Goal: Task Accomplishment & Management: Complete application form

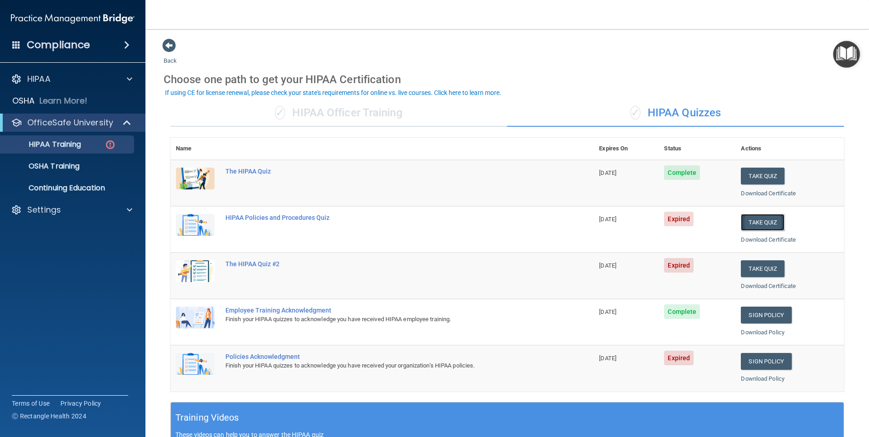
click at [760, 219] on button "Take Quiz" at bounding box center [762, 222] width 44 height 17
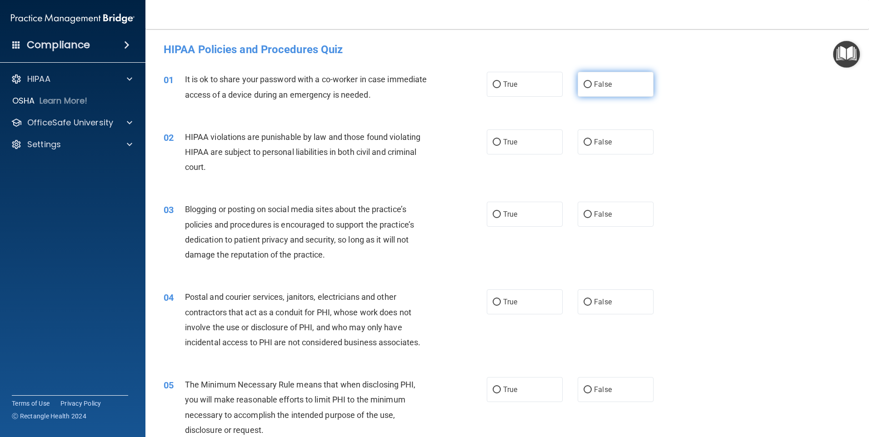
click at [577, 80] on label "False" at bounding box center [615, 84] width 76 height 25
click at [583, 81] on input "False" at bounding box center [587, 84] width 8 height 7
radio input "true"
click at [538, 141] on label "True" at bounding box center [524, 141] width 76 height 25
click at [501, 141] on input "True" at bounding box center [496, 142] width 8 height 7
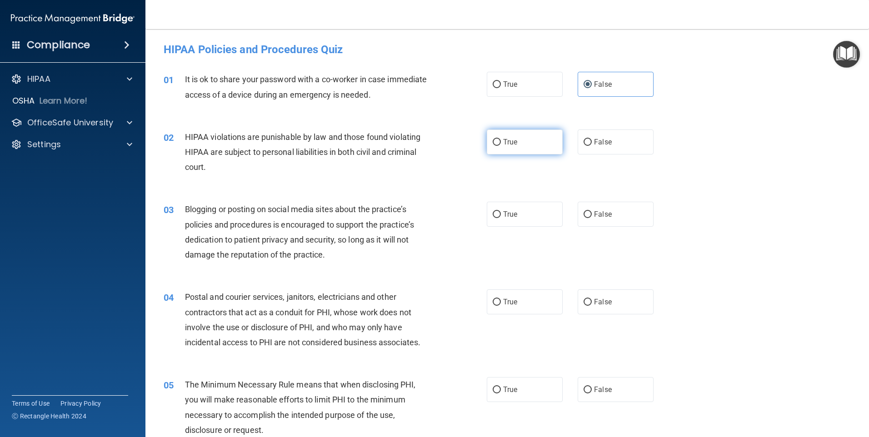
radio input "true"
click at [614, 228] on div "03 Blogging or posting on social media sites about the practice’s policies and …" at bounding box center [507, 234] width 700 height 88
click at [594, 210] on span "False" at bounding box center [603, 214] width 18 height 9
click at [591, 211] on input "False" at bounding box center [587, 214] width 8 height 7
radio input "true"
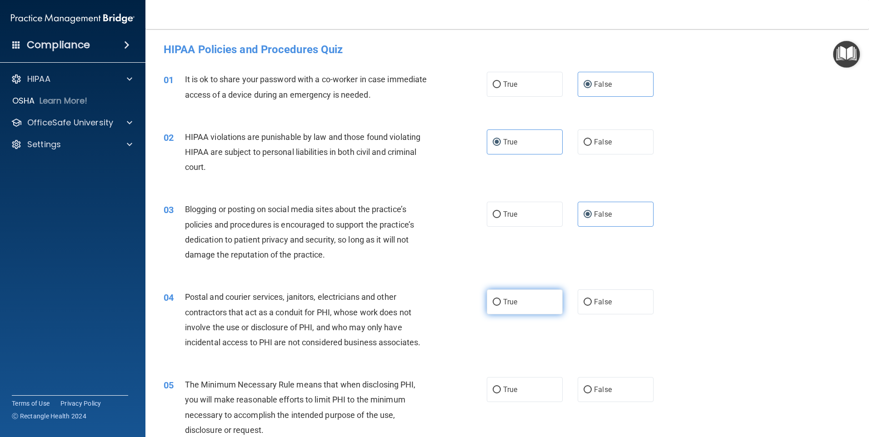
click at [498, 306] on label "True" at bounding box center [524, 301] width 76 height 25
click at [498, 306] on input "True" at bounding box center [496, 302] width 8 height 7
radio input "true"
click at [506, 384] on label "True" at bounding box center [524, 389] width 76 height 25
click at [501, 387] on input "True" at bounding box center [496, 390] width 8 height 7
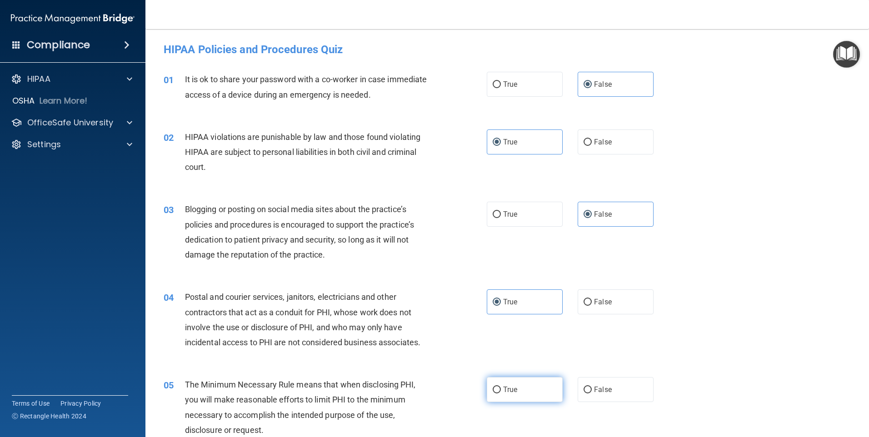
radio input "true"
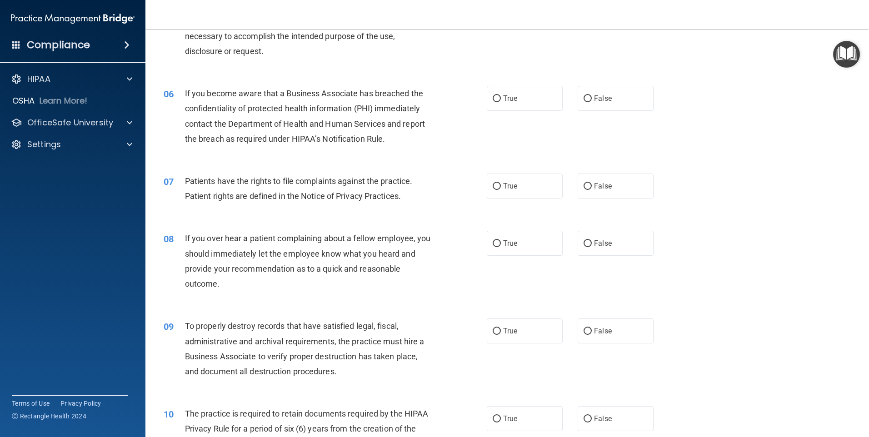
scroll to position [409, 0]
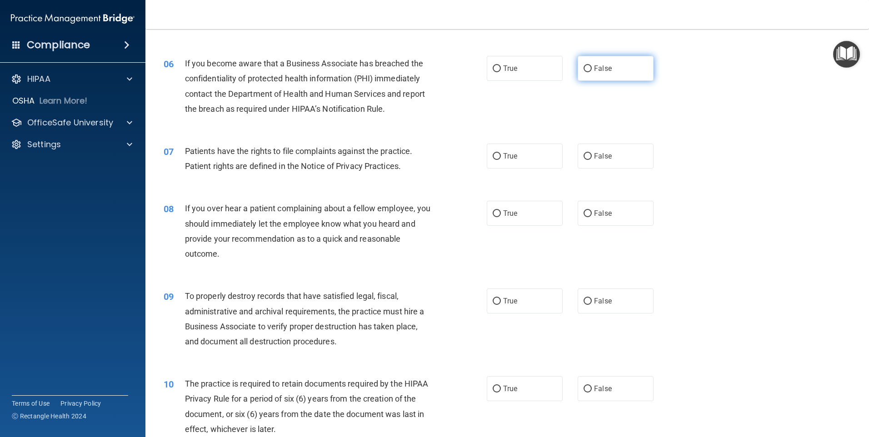
click at [608, 69] on label "False" at bounding box center [615, 68] width 76 height 25
click at [591, 69] on input "False" at bounding box center [587, 68] width 8 height 7
radio input "true"
click at [634, 161] on label "False" at bounding box center [615, 156] width 76 height 25
click at [591, 160] on input "False" at bounding box center [587, 156] width 8 height 7
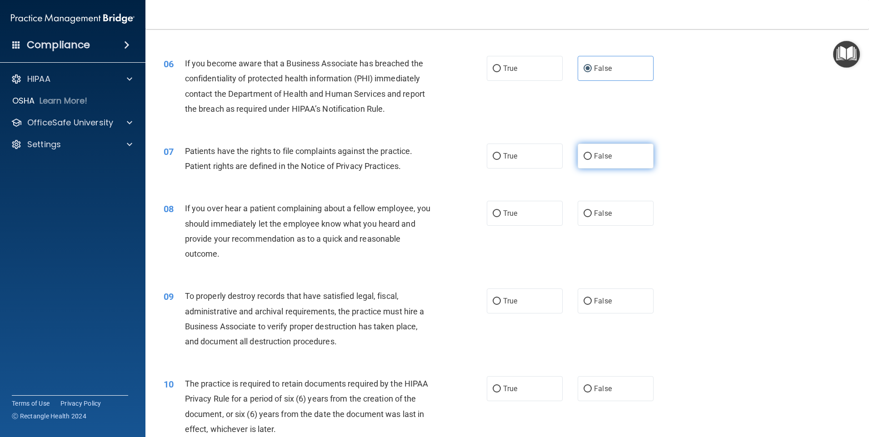
radio input "true"
click at [633, 216] on label "False" at bounding box center [615, 213] width 76 height 25
click at [591, 216] on input "False" at bounding box center [587, 213] width 8 height 7
radio input "true"
click at [621, 303] on label "False" at bounding box center [615, 300] width 76 height 25
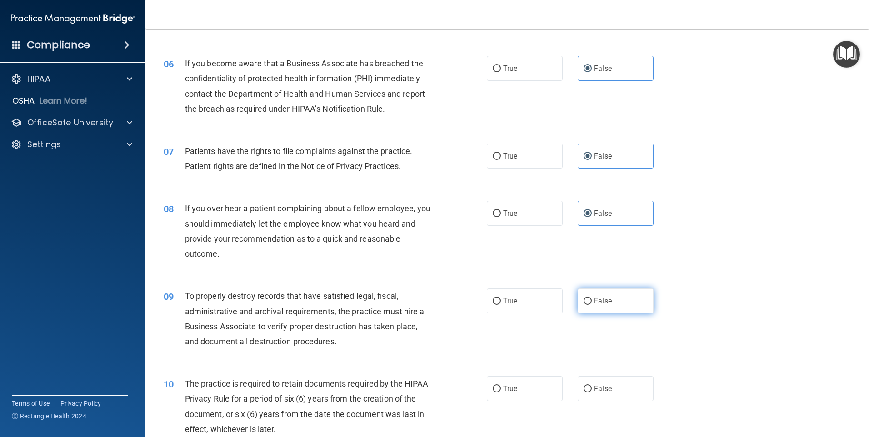
click at [591, 303] on input "False" at bounding box center [587, 301] width 8 height 7
radio input "true"
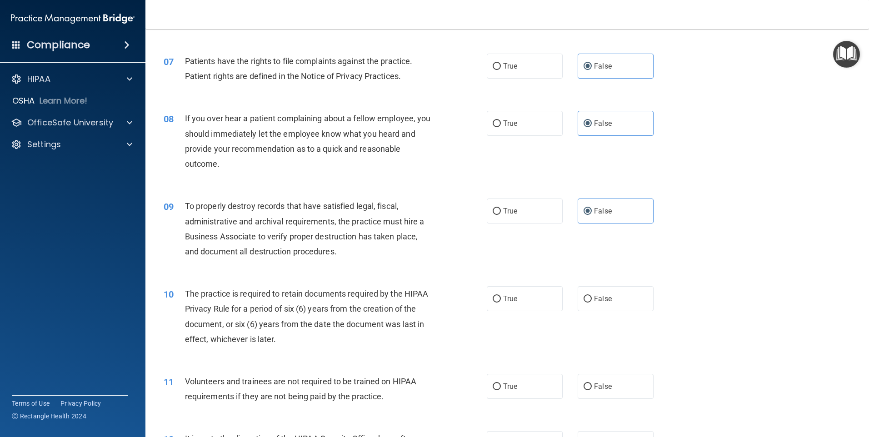
scroll to position [500, 0]
click at [528, 298] on label "True" at bounding box center [524, 297] width 76 height 25
click at [501, 298] on input "True" at bounding box center [496, 298] width 8 height 7
radio input "true"
click at [524, 389] on label "True" at bounding box center [524, 385] width 76 height 25
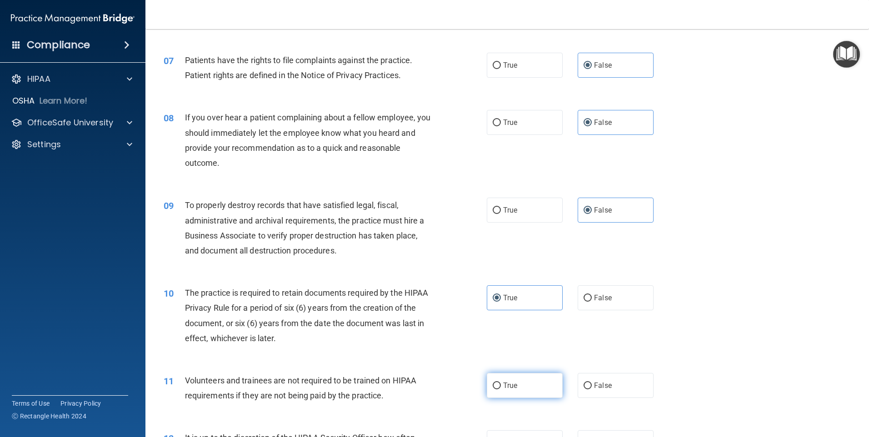
click at [501, 389] on input "True" at bounding box center [496, 385] width 8 height 7
radio input "true"
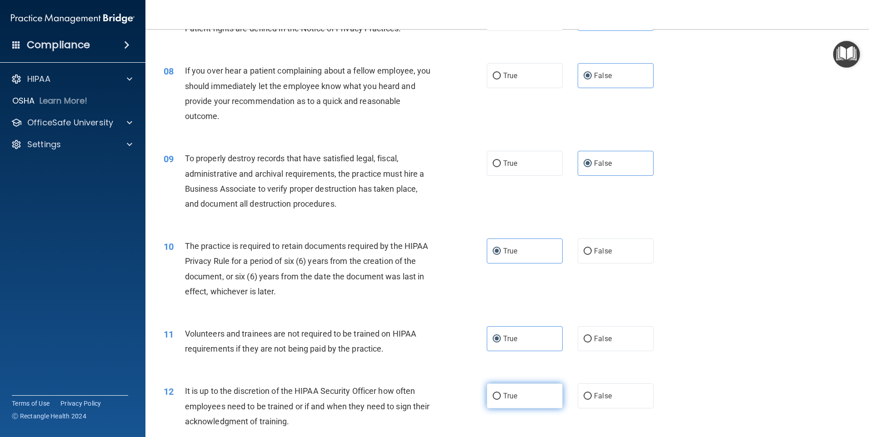
scroll to position [591, 0]
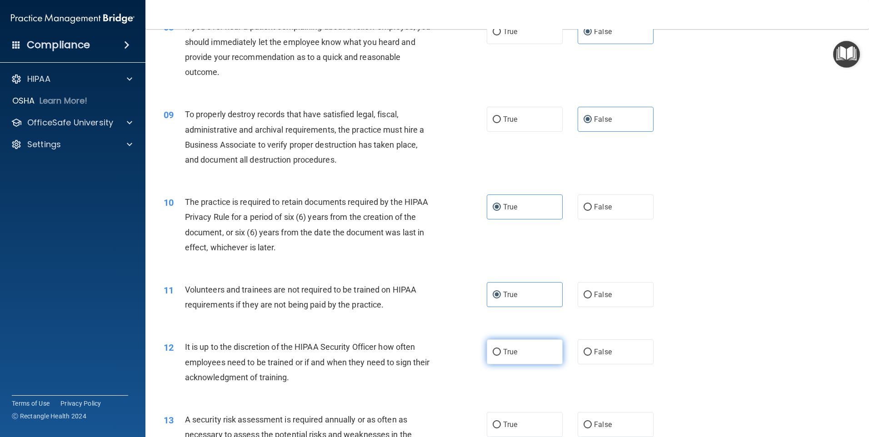
click at [531, 346] on label "True" at bounding box center [524, 351] width 76 height 25
click at [501, 349] on input "True" at bounding box center [496, 352] width 8 height 7
radio input "true"
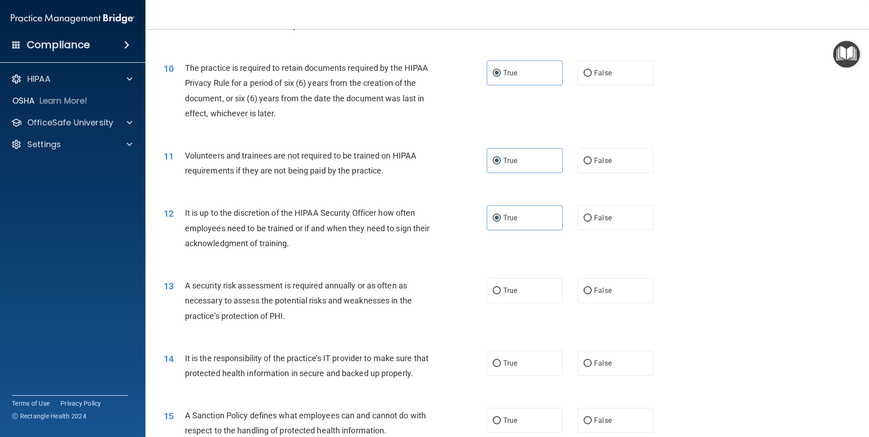
scroll to position [727, 0]
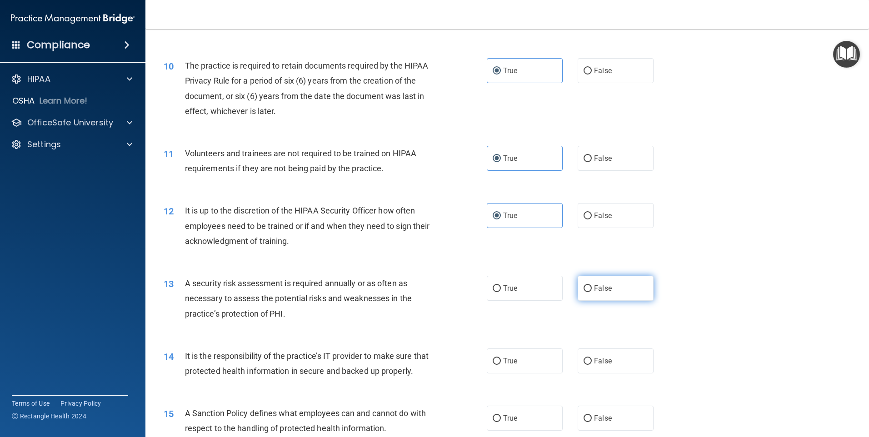
click at [601, 283] on label "False" at bounding box center [615, 288] width 76 height 25
click at [591, 285] on input "False" at bounding box center [587, 288] width 8 height 7
radio input "true"
click at [606, 370] on label "False" at bounding box center [615, 360] width 76 height 25
click at [591, 365] on input "False" at bounding box center [587, 361] width 8 height 7
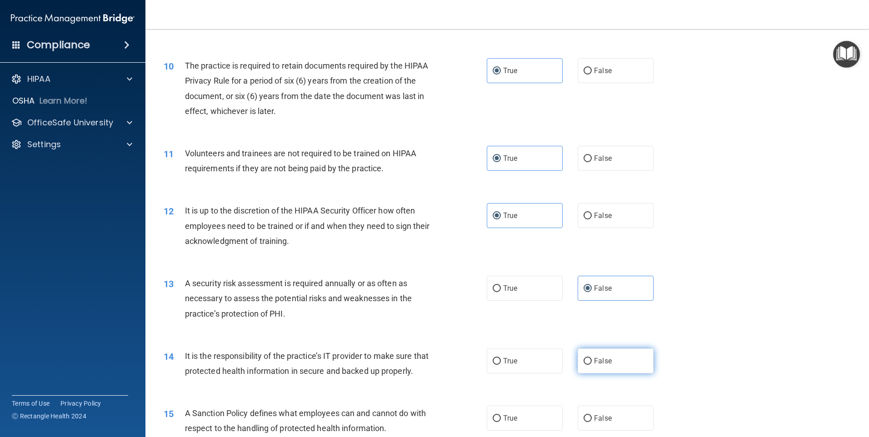
radio input "true"
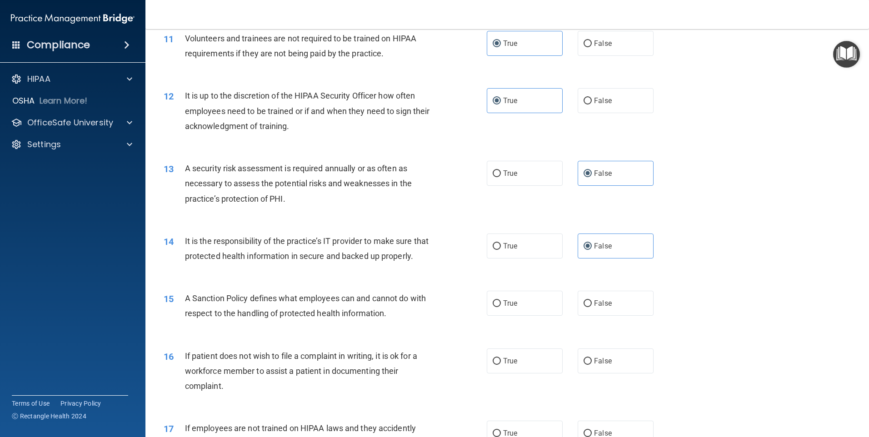
scroll to position [863, 0]
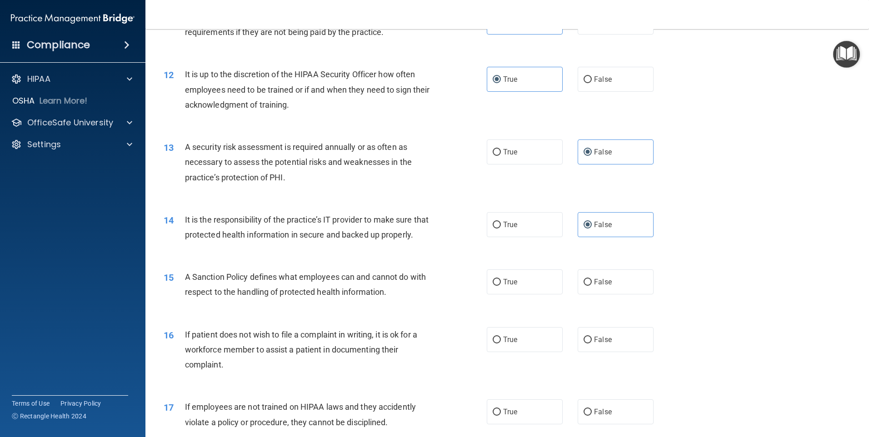
click at [534, 315] on div "15 A Sanction Policy defines what employees can and cannot do with respect to t…" at bounding box center [507, 286] width 700 height 57
click at [534, 294] on label "True" at bounding box center [524, 281] width 76 height 25
click at [501, 286] on input "True" at bounding box center [496, 282] width 8 height 7
radio input "true"
click at [527, 348] on label "True" at bounding box center [524, 339] width 76 height 25
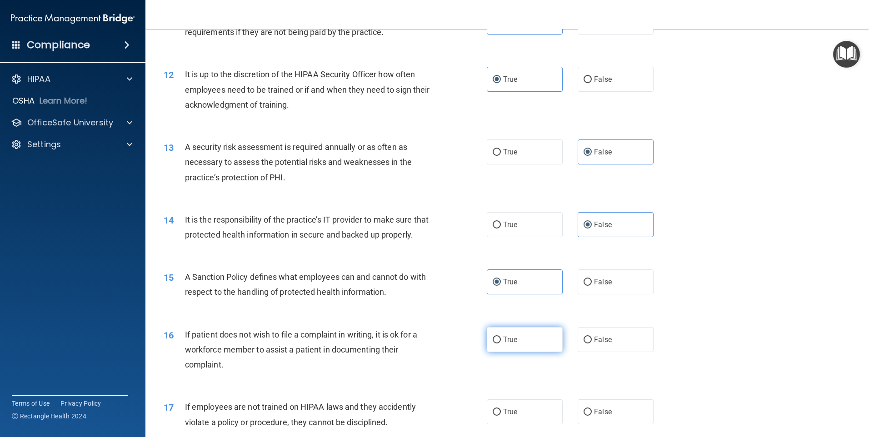
click at [501, 343] on input "True" at bounding box center [496, 340] width 8 height 7
radio input "true"
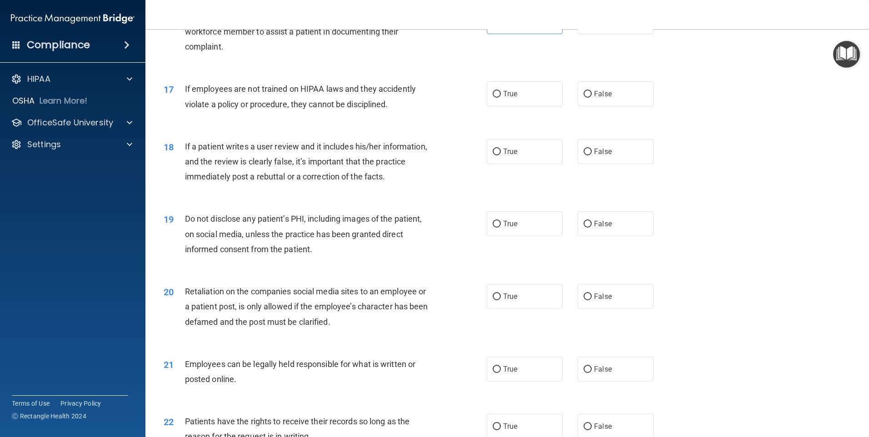
scroll to position [1226, 0]
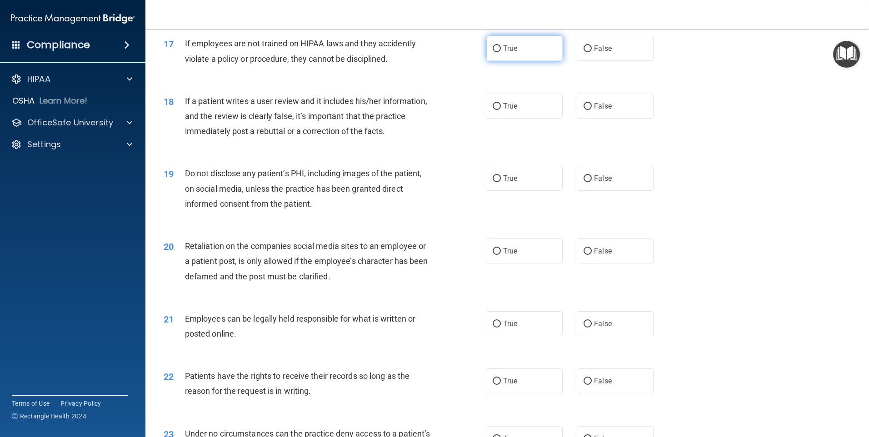
click at [513, 61] on label "True" at bounding box center [524, 48] width 76 height 25
click at [501, 52] on input "True" at bounding box center [496, 48] width 8 height 7
radio input "true"
click at [610, 119] on label "False" at bounding box center [615, 106] width 76 height 25
click at [591, 110] on input "False" at bounding box center [587, 106] width 8 height 7
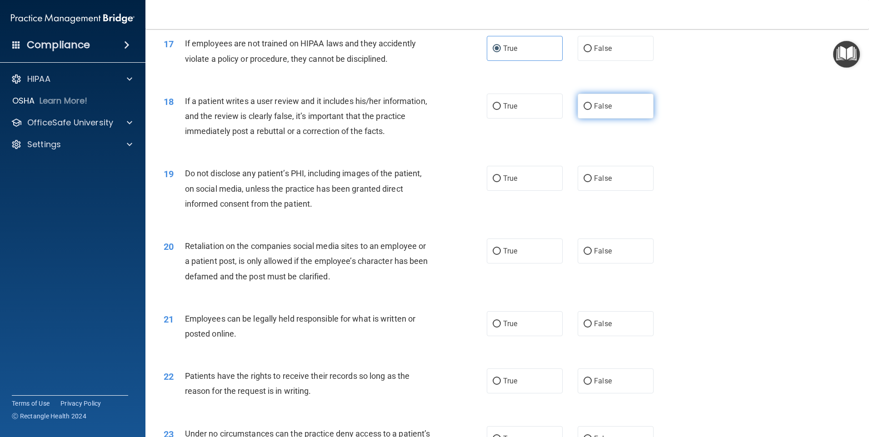
radio input "true"
click at [615, 191] on label "False" at bounding box center [615, 178] width 76 height 25
click at [591, 182] on input "False" at bounding box center [587, 178] width 8 height 7
radio input "true"
click at [628, 281] on div "20 Retaliation on the companies social media sites to an employee or a patient …" at bounding box center [507, 263] width 700 height 73
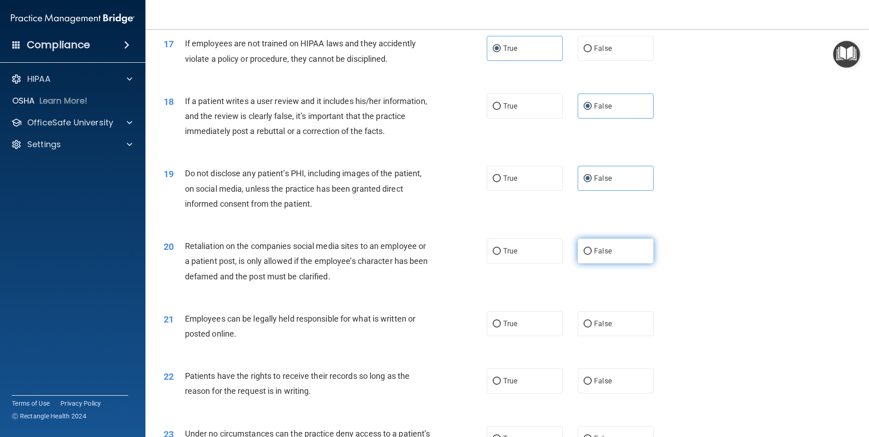
click at [618, 258] on label "False" at bounding box center [615, 250] width 76 height 25
click at [591, 255] on input "False" at bounding box center [587, 251] width 8 height 7
radio input "true"
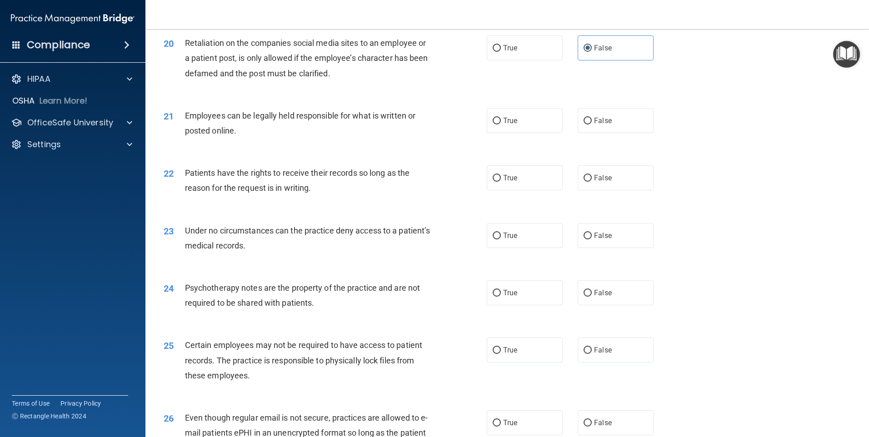
scroll to position [1499, 0]
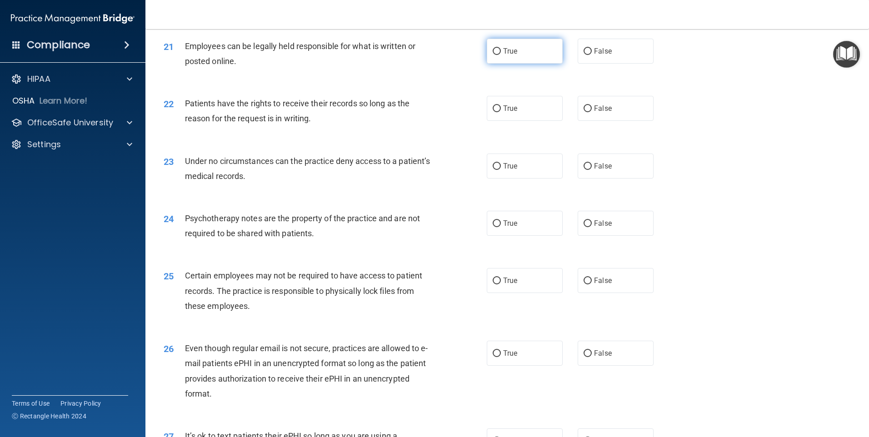
click at [510, 64] on label "True" at bounding box center [524, 51] width 76 height 25
click at [501, 55] on input "True" at bounding box center [496, 51] width 8 height 7
radio input "true"
click at [521, 121] on label "True" at bounding box center [524, 108] width 76 height 25
click at [501, 112] on input "True" at bounding box center [496, 108] width 8 height 7
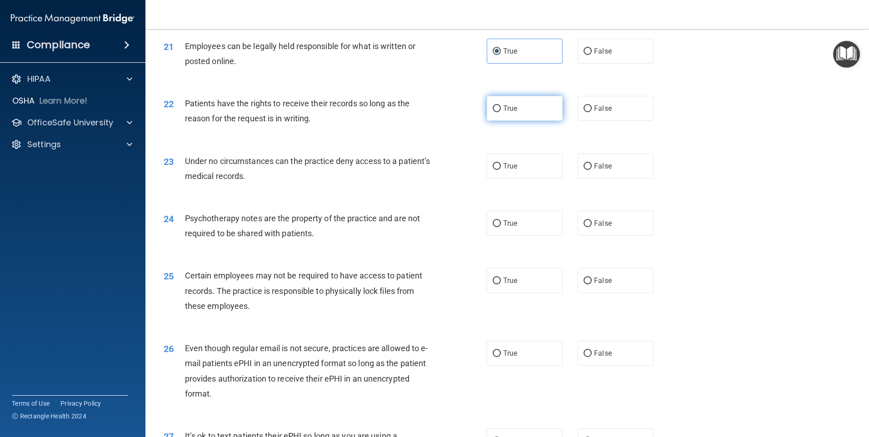
radio input "true"
click at [606, 179] on label "False" at bounding box center [615, 166] width 76 height 25
click at [591, 170] on input "False" at bounding box center [587, 166] width 8 height 7
radio input "true"
click at [616, 236] on label "False" at bounding box center [615, 223] width 76 height 25
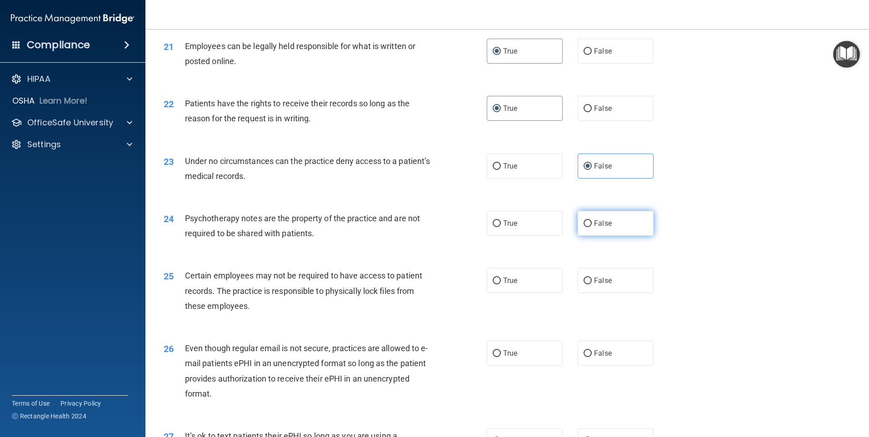
click at [591, 227] on input "False" at bounding box center [587, 223] width 8 height 7
radio input "true"
click at [532, 293] on label "True" at bounding box center [524, 280] width 76 height 25
click at [501, 284] on input "True" at bounding box center [496, 281] width 8 height 7
radio input "true"
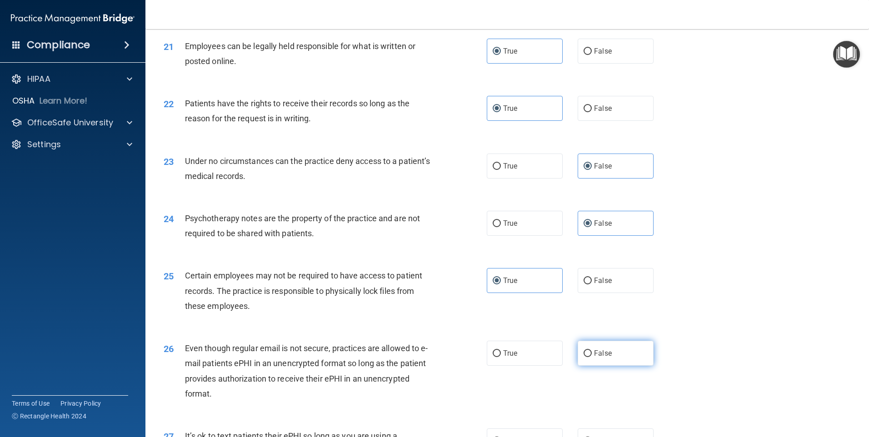
click at [632, 366] on label "False" at bounding box center [615, 353] width 76 height 25
click at [591, 357] on input "False" at bounding box center [587, 353] width 8 height 7
radio input "true"
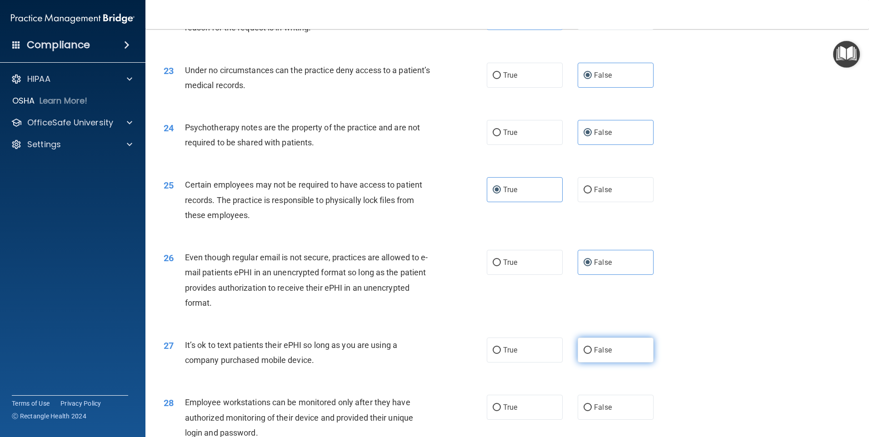
click at [631, 359] on label "False" at bounding box center [615, 350] width 76 height 25
click at [591, 354] on input "False" at bounding box center [587, 350] width 8 height 7
radio input "true"
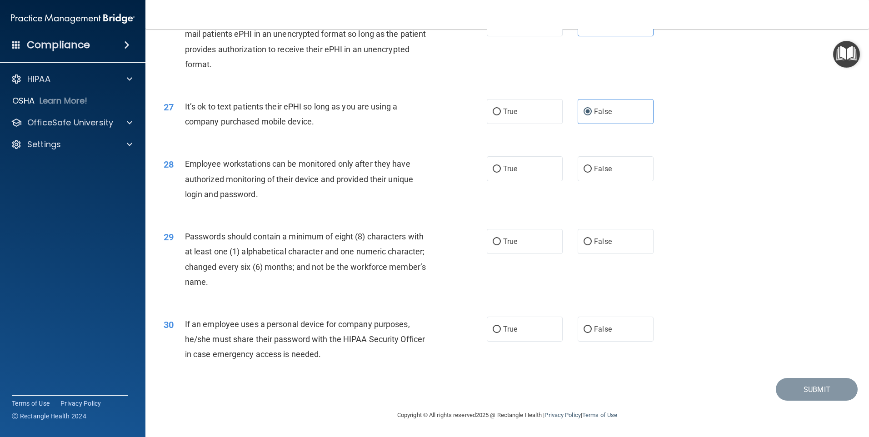
scroll to position [1843, 0]
click at [493, 166] on input "True" at bounding box center [496, 169] width 8 height 7
radio input "true"
click at [516, 230] on label "True" at bounding box center [524, 241] width 76 height 25
click at [501, 238] on input "True" at bounding box center [496, 241] width 8 height 7
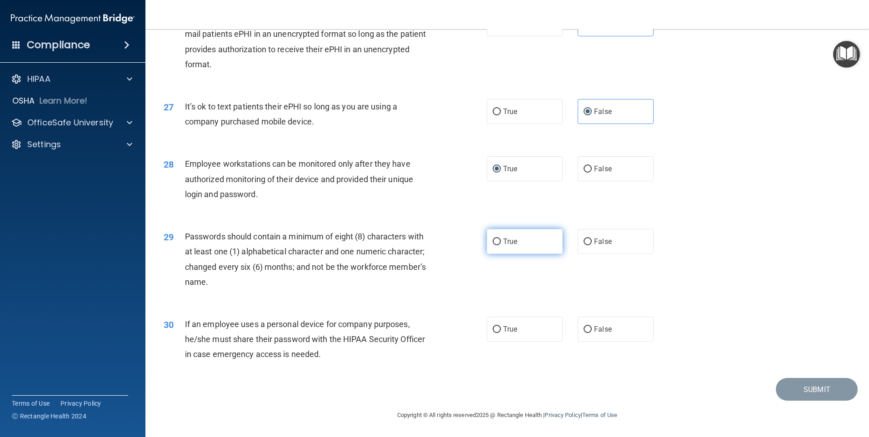
radio input "true"
click at [534, 320] on label "True" at bounding box center [524, 329] width 76 height 25
click at [501, 326] on input "True" at bounding box center [496, 329] width 8 height 7
radio input "true"
click at [794, 388] on button "Submit" at bounding box center [816, 389] width 82 height 23
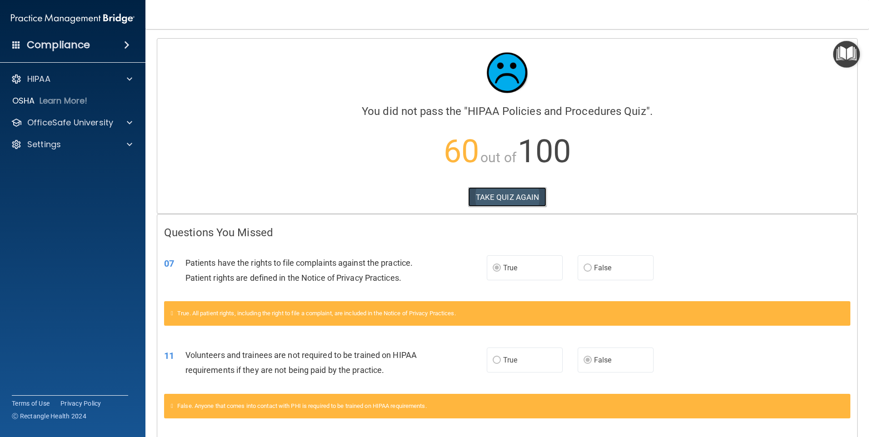
click at [513, 191] on button "TAKE QUIZ AGAIN" at bounding box center [507, 197] width 79 height 20
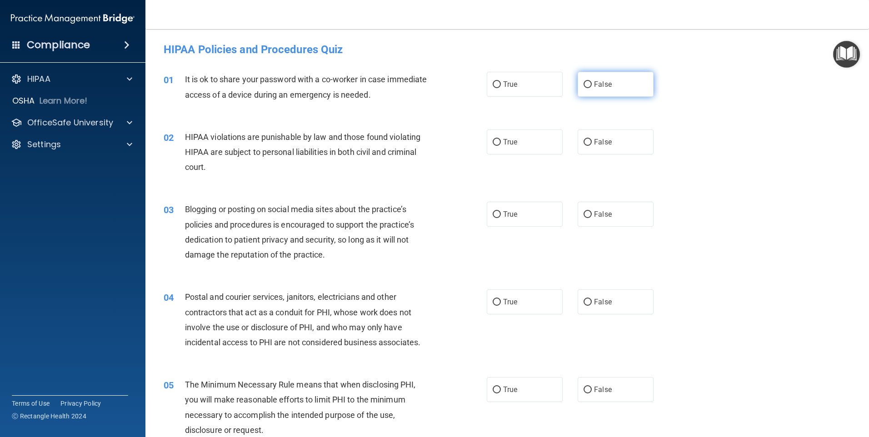
click at [601, 93] on label "False" at bounding box center [615, 84] width 76 height 25
click at [591, 88] on input "False" at bounding box center [587, 84] width 8 height 7
radio input "true"
click at [506, 142] on span "True" at bounding box center [510, 142] width 14 height 9
click at [501, 142] on input "True" at bounding box center [496, 142] width 8 height 7
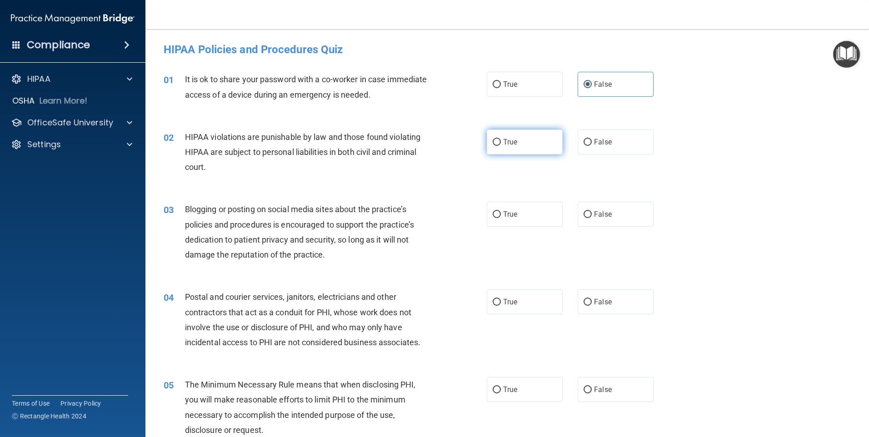
radio input "true"
click at [613, 223] on label "False" at bounding box center [615, 214] width 76 height 25
click at [591, 218] on input "False" at bounding box center [587, 214] width 8 height 7
radio input "true"
click at [551, 301] on label "True" at bounding box center [524, 301] width 76 height 25
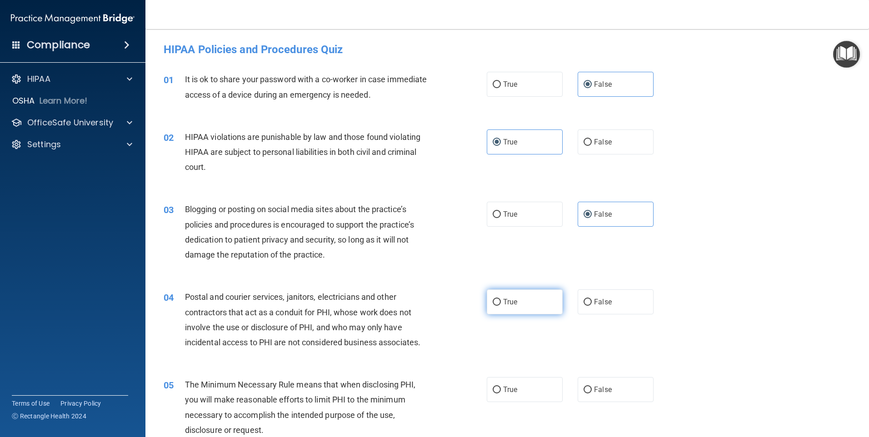
click at [501, 301] on input "True" at bounding box center [496, 302] width 8 height 7
radio input "true"
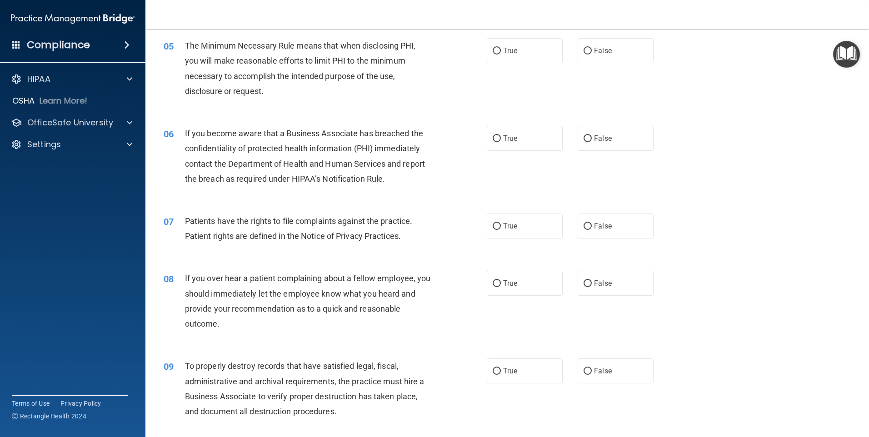
scroll to position [318, 0]
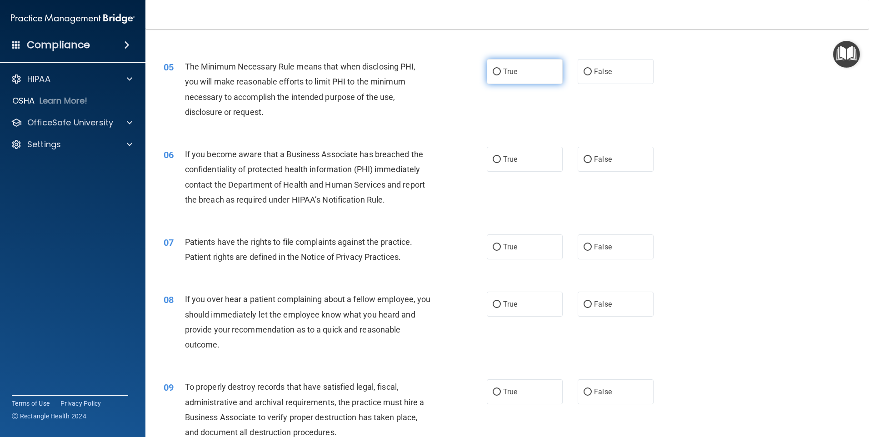
click at [505, 65] on label "True" at bounding box center [524, 71] width 76 height 25
click at [501, 69] on input "True" at bounding box center [496, 72] width 8 height 7
radio input "true"
click at [606, 153] on label "False" at bounding box center [615, 159] width 76 height 25
click at [591, 156] on input "False" at bounding box center [587, 159] width 8 height 7
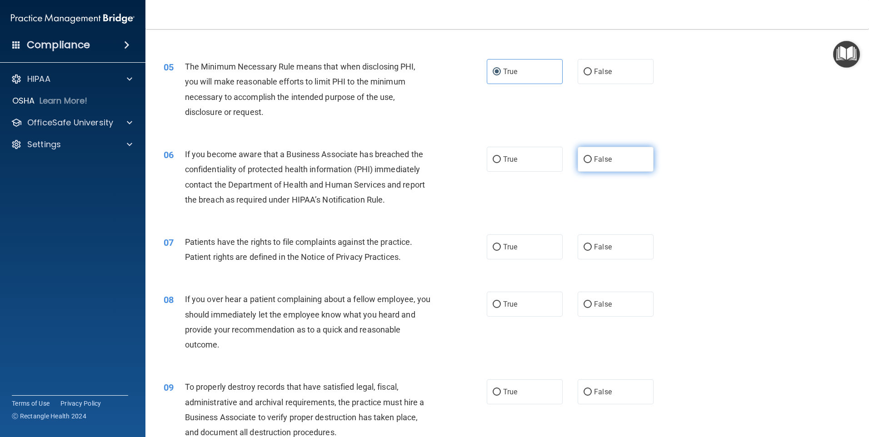
radio input "true"
click at [629, 258] on label "False" at bounding box center [615, 246] width 76 height 25
click at [591, 251] on input "False" at bounding box center [587, 247] width 8 height 7
radio input "true"
click at [618, 301] on label "False" at bounding box center [615, 304] width 76 height 25
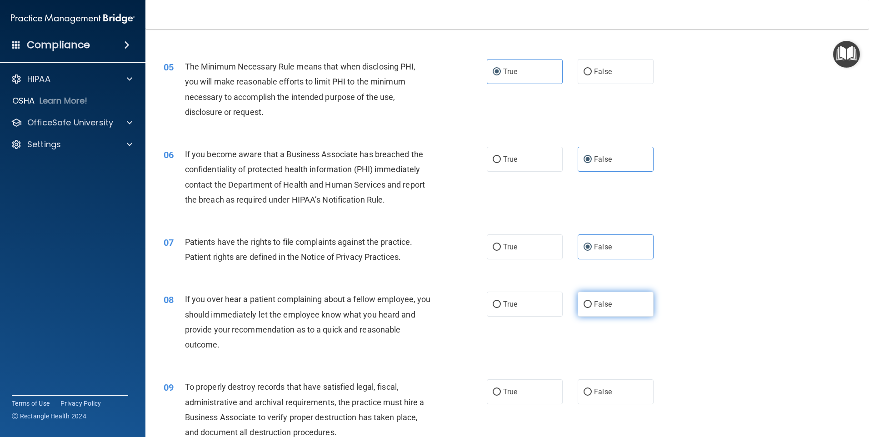
click at [591, 301] on input "False" at bounding box center [587, 304] width 8 height 7
radio input "true"
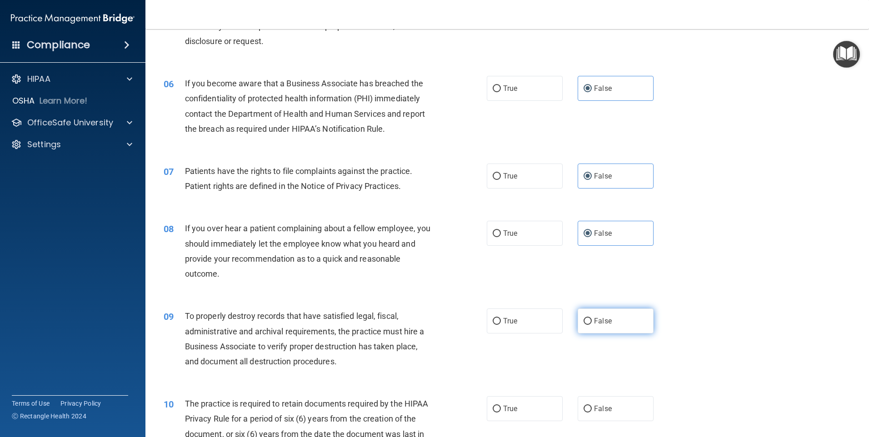
scroll to position [409, 0]
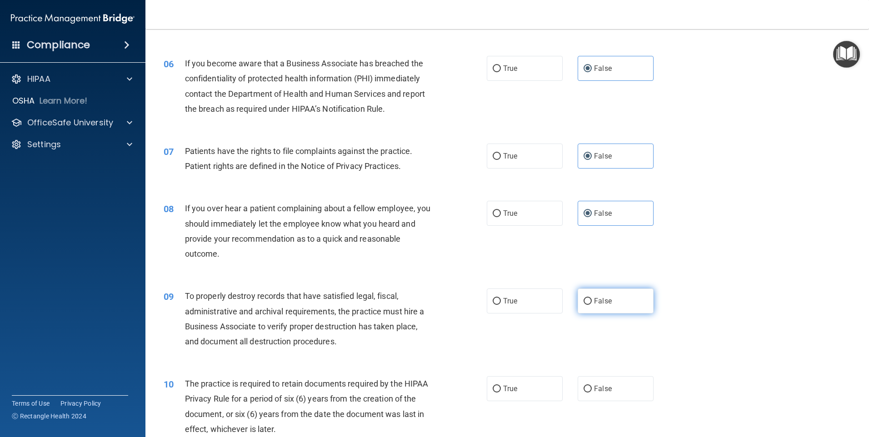
click at [618, 307] on label "False" at bounding box center [615, 300] width 76 height 25
click at [591, 305] on input "False" at bounding box center [587, 301] width 8 height 7
radio input "true"
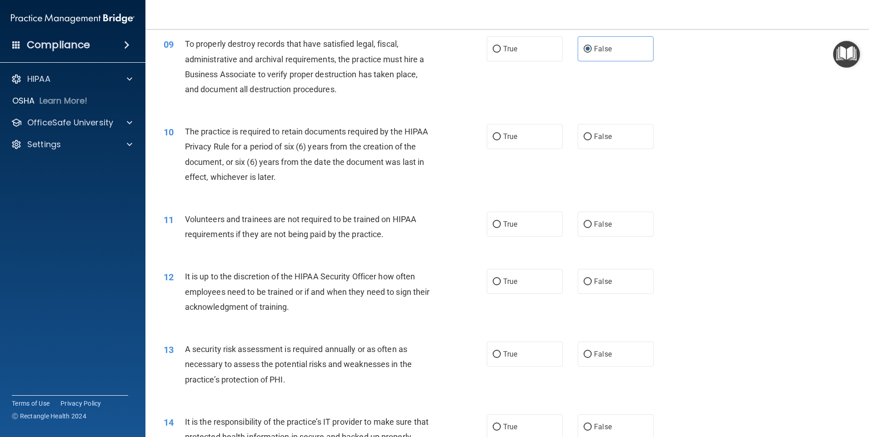
scroll to position [681, 0]
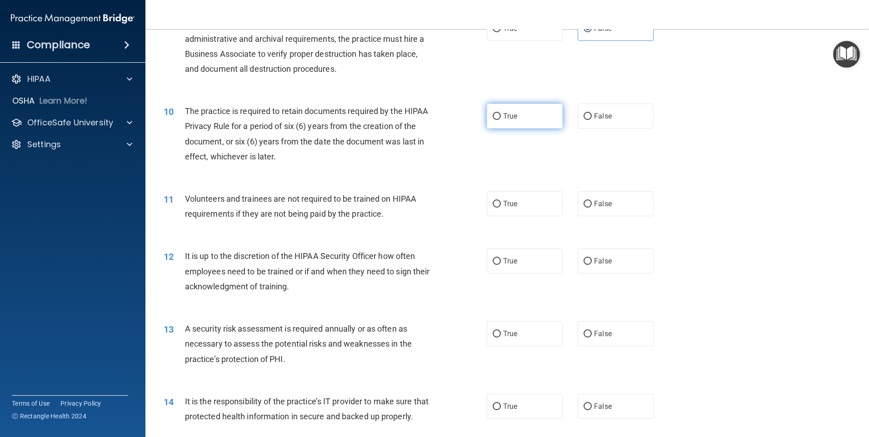
click at [523, 123] on label "True" at bounding box center [524, 116] width 76 height 25
click at [501, 120] on input "True" at bounding box center [496, 116] width 8 height 7
radio input "true"
click at [522, 206] on label "True" at bounding box center [524, 203] width 76 height 25
click at [501, 206] on input "True" at bounding box center [496, 204] width 8 height 7
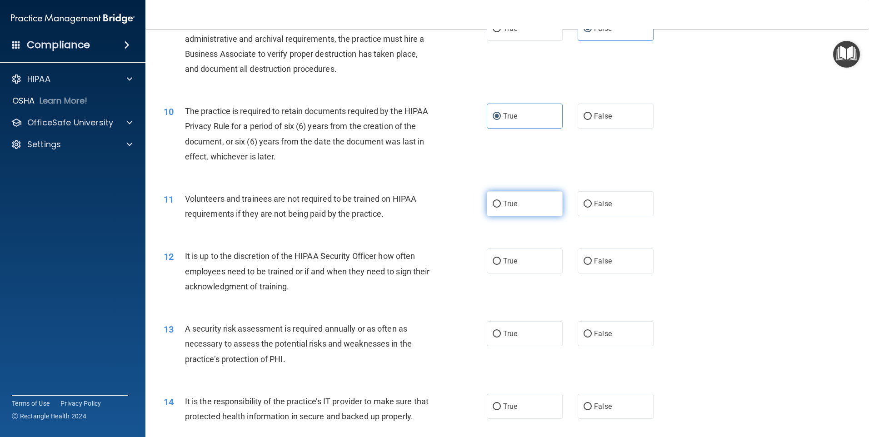
radio input "true"
click at [515, 259] on label "True" at bounding box center [524, 260] width 76 height 25
click at [501, 259] on input "True" at bounding box center [496, 261] width 8 height 7
radio input "true"
click at [600, 327] on label "False" at bounding box center [615, 333] width 76 height 25
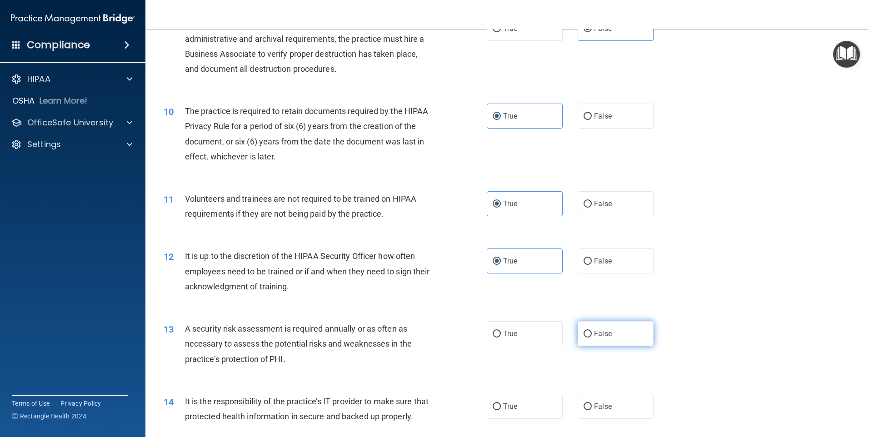
click at [591, 331] on input "False" at bounding box center [587, 334] width 8 height 7
radio input "true"
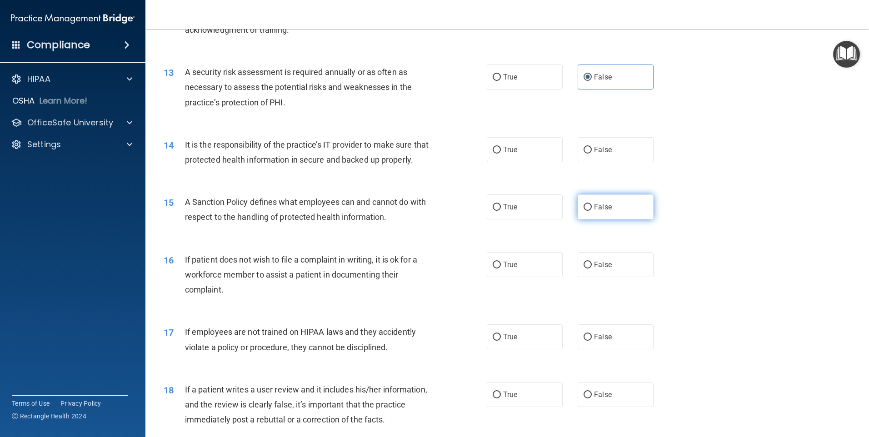
scroll to position [954, 0]
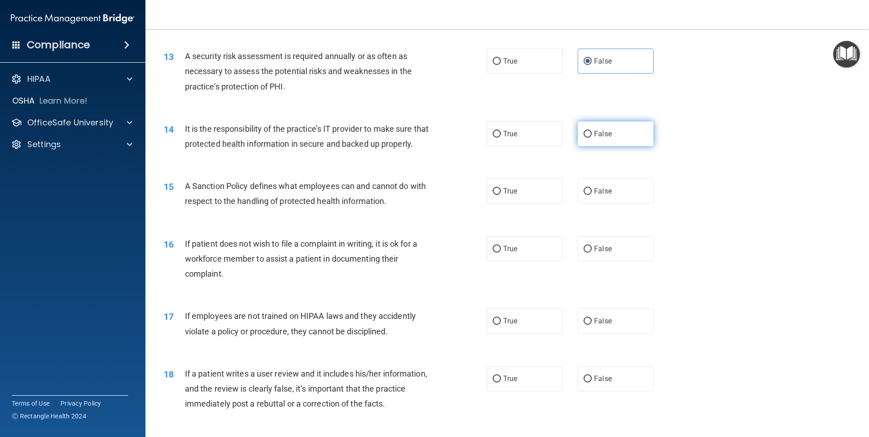
click at [601, 139] on label "False" at bounding box center [615, 133] width 76 height 25
click at [591, 138] on input "False" at bounding box center [587, 134] width 8 height 7
radio input "true"
click at [548, 204] on label "True" at bounding box center [524, 191] width 76 height 25
click at [501, 195] on input "True" at bounding box center [496, 191] width 8 height 7
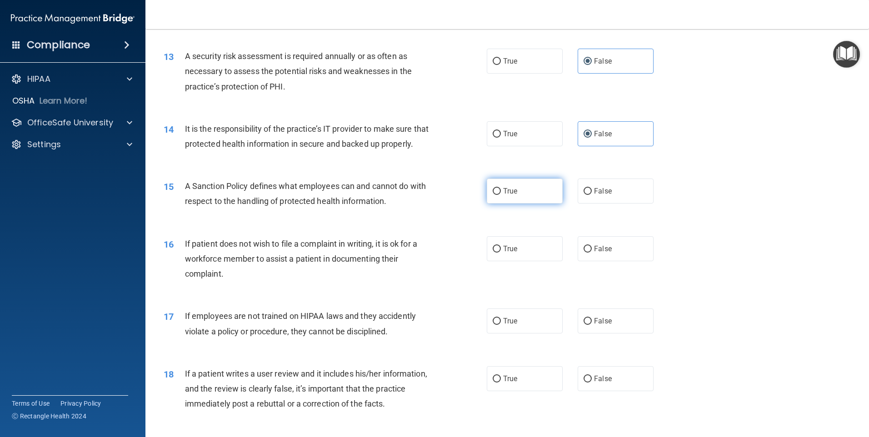
radio input "true"
click at [539, 259] on label "True" at bounding box center [524, 248] width 76 height 25
click at [501, 253] on input "True" at bounding box center [496, 249] width 8 height 7
radio input "true"
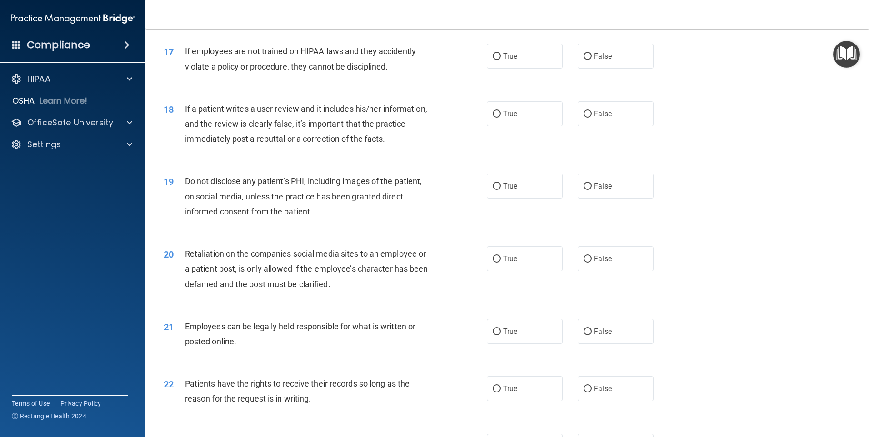
scroll to position [1226, 0]
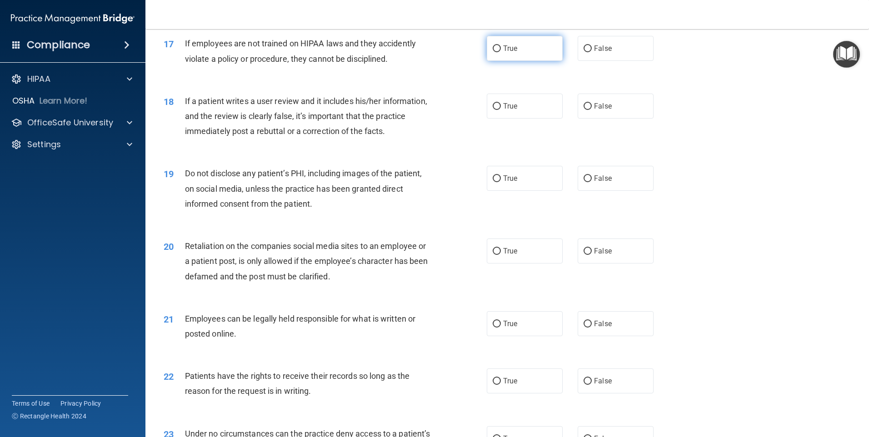
click at [539, 61] on label "True" at bounding box center [524, 48] width 76 height 25
click at [501, 52] on input "True" at bounding box center [496, 48] width 8 height 7
radio input "true"
click at [598, 140] on div "18 If a patient writes a user review and it includes his/her information, and t…" at bounding box center [507, 118] width 700 height 73
click at [601, 110] on span "False" at bounding box center [603, 106] width 18 height 9
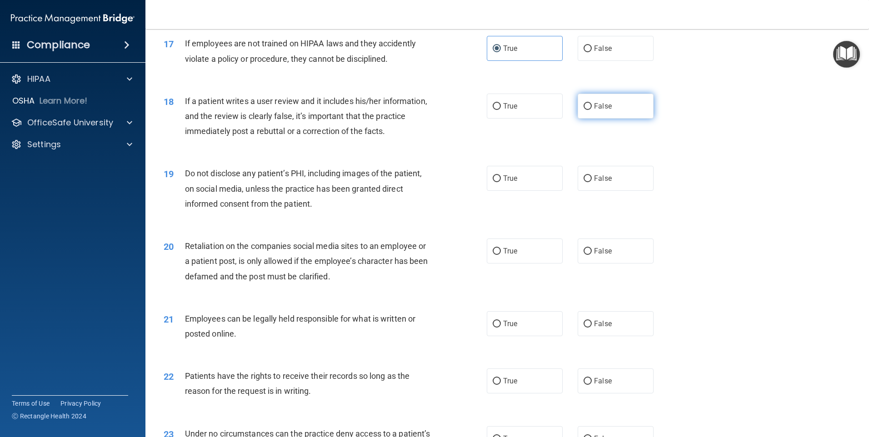
click at [591, 110] on input "False" at bounding box center [587, 106] width 8 height 7
radio input "true"
click at [614, 191] on label "False" at bounding box center [615, 178] width 76 height 25
click at [591, 182] on input "False" at bounding box center [587, 178] width 8 height 7
radio input "true"
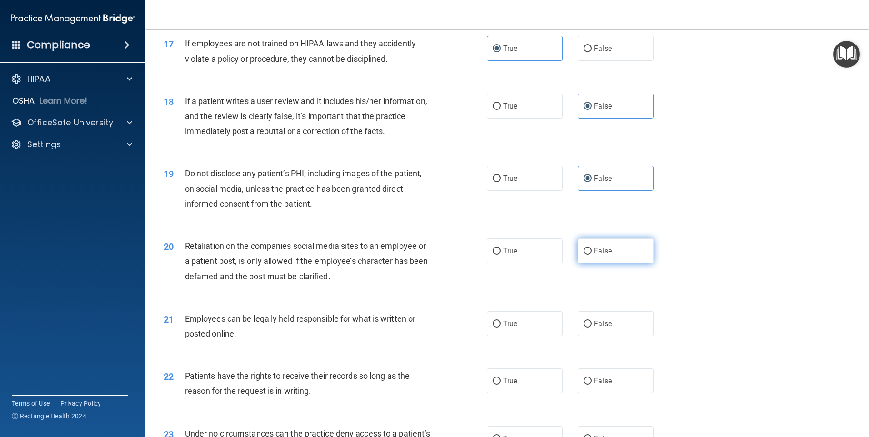
click at [615, 259] on label "False" at bounding box center [615, 250] width 76 height 25
click at [591, 255] on input "False" at bounding box center [587, 251] width 8 height 7
radio input "true"
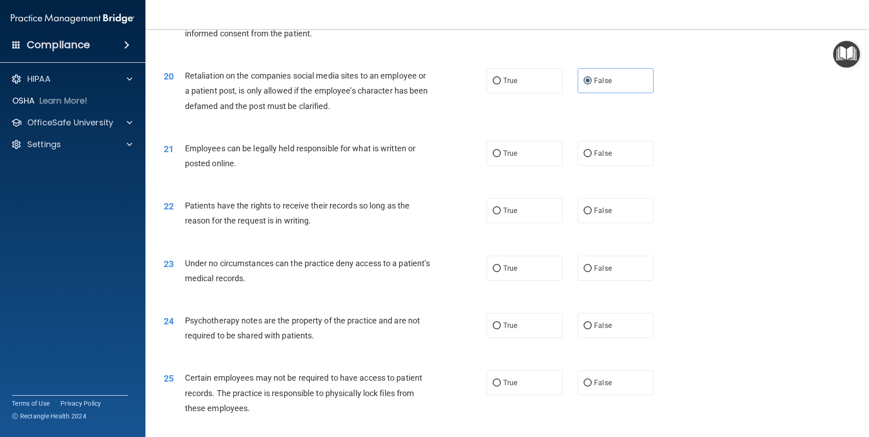
scroll to position [1408, 0]
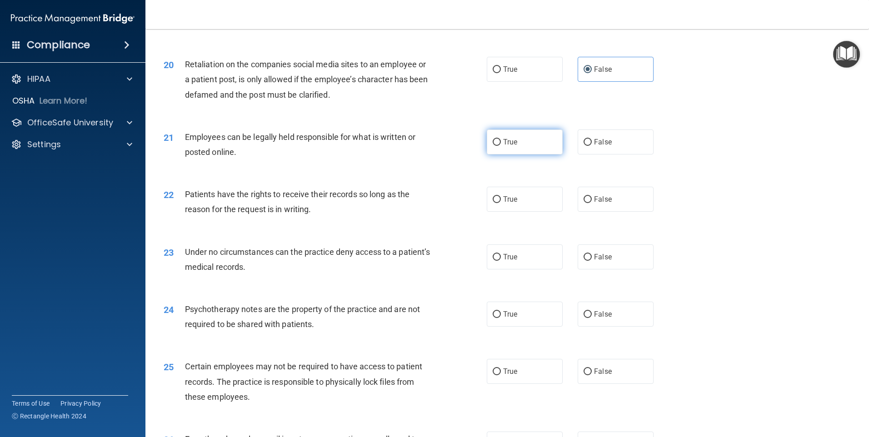
click at [534, 154] on label "True" at bounding box center [524, 141] width 76 height 25
click at [501, 146] on input "True" at bounding box center [496, 142] width 8 height 7
radio input "true"
click at [536, 212] on label "True" at bounding box center [524, 199] width 76 height 25
click at [501, 203] on input "True" at bounding box center [496, 199] width 8 height 7
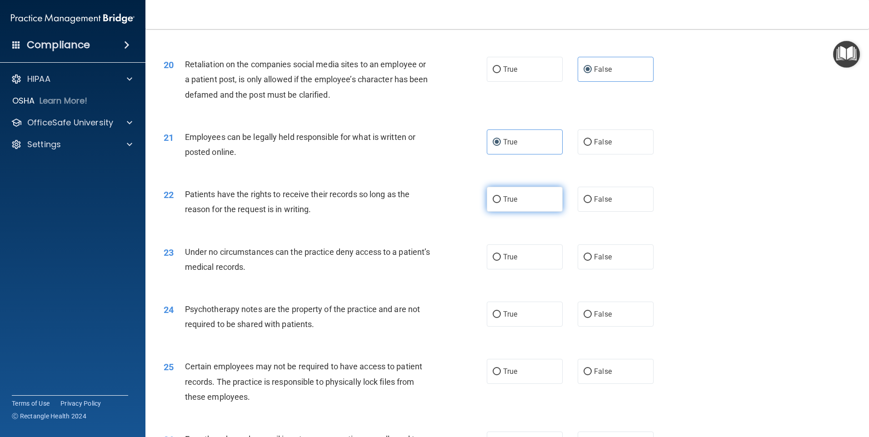
radio input "true"
click at [599, 269] on label "False" at bounding box center [615, 256] width 76 height 25
click at [591, 261] on input "False" at bounding box center [587, 257] width 8 height 7
radio input "true"
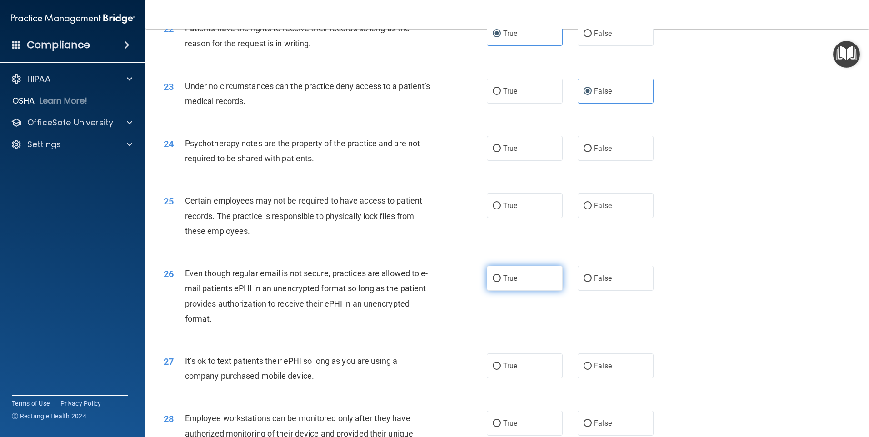
scroll to position [1590, 0]
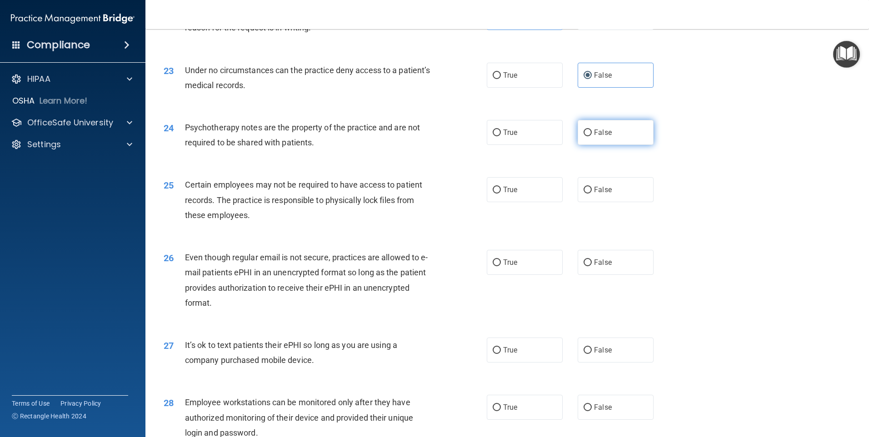
click at [594, 137] on span "False" at bounding box center [603, 132] width 18 height 9
click at [591, 136] on input "False" at bounding box center [587, 132] width 8 height 7
radio input "true"
click at [540, 202] on label "True" at bounding box center [524, 189] width 76 height 25
click at [501, 194] on input "True" at bounding box center [496, 190] width 8 height 7
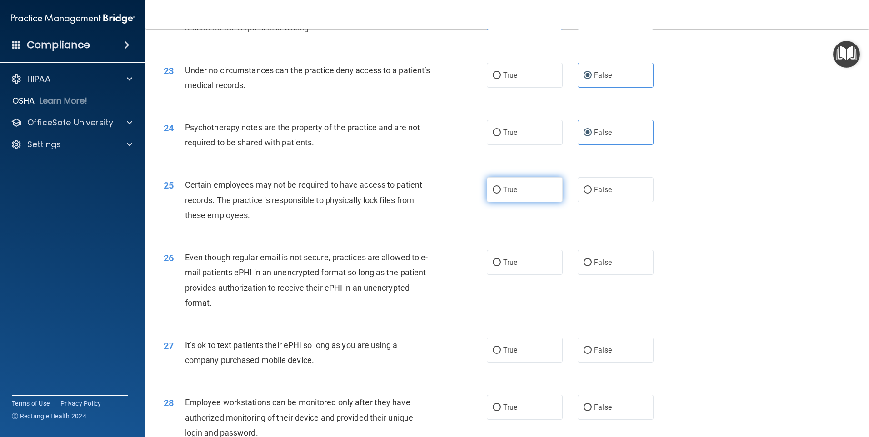
radio input "true"
click at [635, 275] on label "False" at bounding box center [615, 262] width 76 height 25
click at [591, 266] on input "False" at bounding box center [587, 262] width 8 height 7
radio input "true"
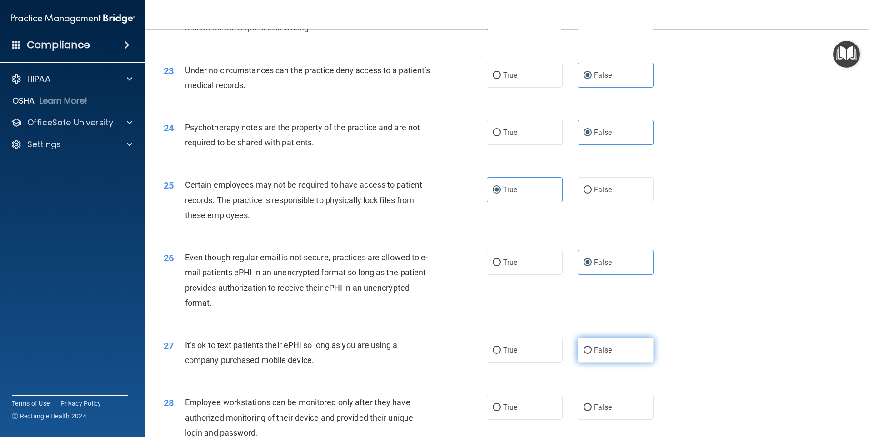
click at [632, 359] on label "False" at bounding box center [615, 350] width 76 height 25
click at [591, 354] on input "False" at bounding box center [587, 350] width 8 height 7
radio input "true"
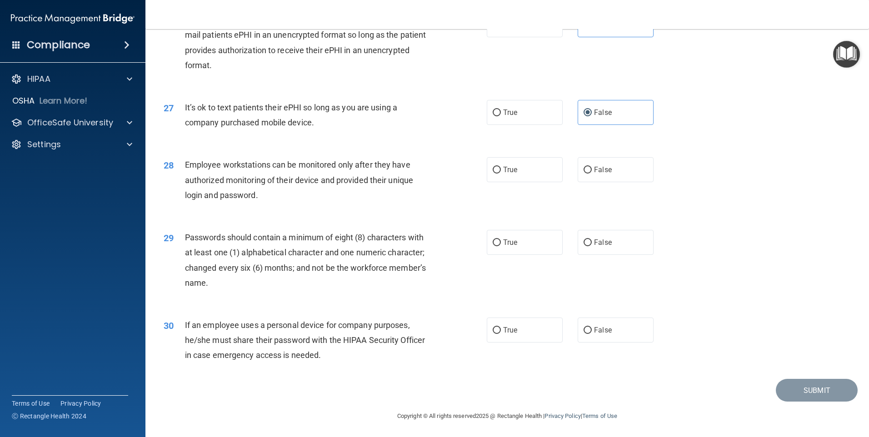
scroll to position [1843, 0]
click at [549, 170] on label "True" at bounding box center [524, 168] width 76 height 25
click at [501, 170] on input "True" at bounding box center [496, 169] width 8 height 7
radio input "true"
click at [544, 235] on label "True" at bounding box center [524, 241] width 76 height 25
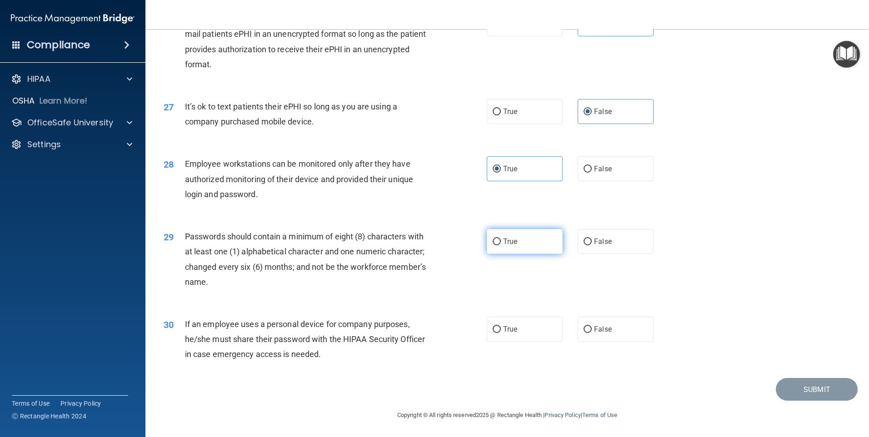
click at [501, 238] on input "True" at bounding box center [496, 241] width 8 height 7
radio input "true"
click at [529, 327] on label "True" at bounding box center [524, 329] width 76 height 25
click at [501, 327] on input "True" at bounding box center [496, 329] width 8 height 7
radio input "true"
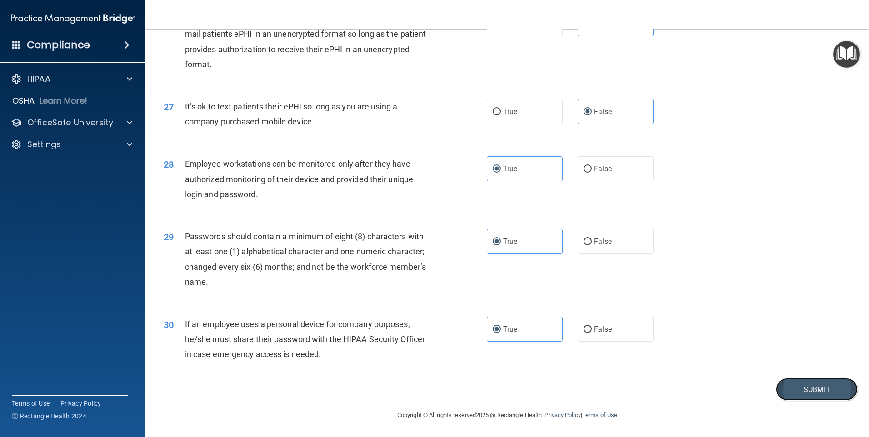
click at [781, 390] on button "Submit" at bounding box center [816, 389] width 82 height 23
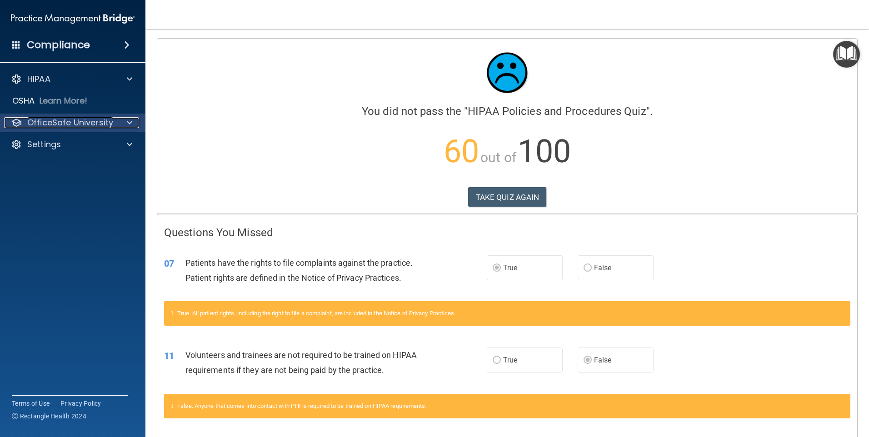
click at [119, 124] on div at bounding box center [128, 122] width 23 height 11
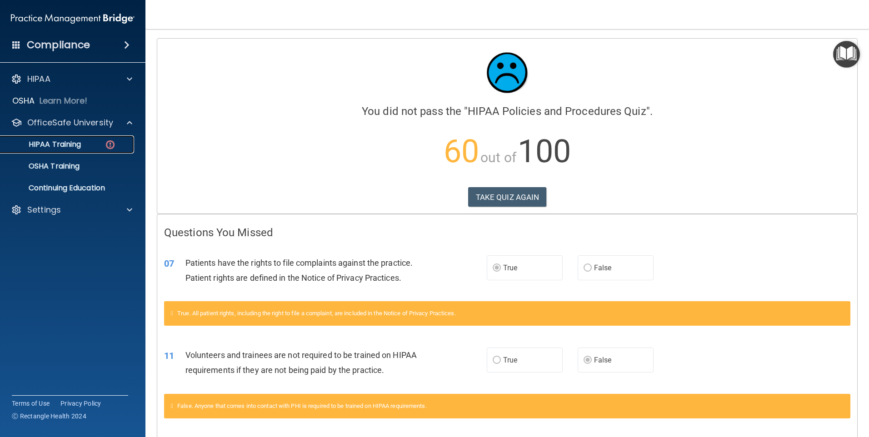
click at [82, 141] on div "HIPAA Training" at bounding box center [68, 144] width 124 height 9
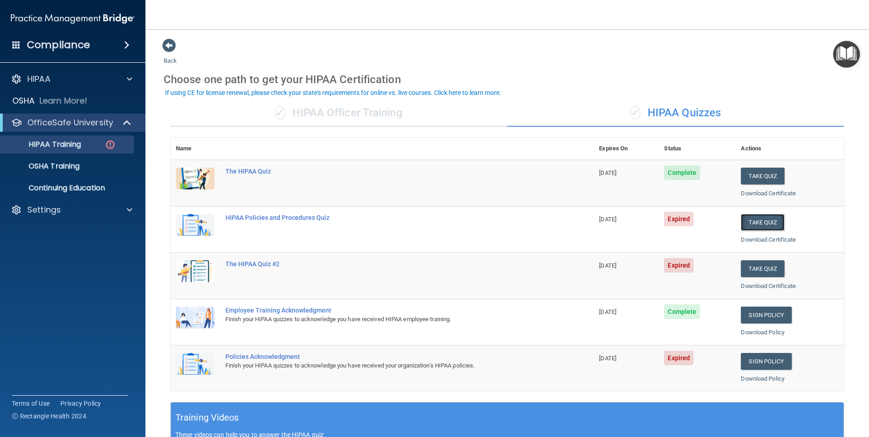
click at [767, 227] on button "Take Quiz" at bounding box center [762, 222] width 44 height 17
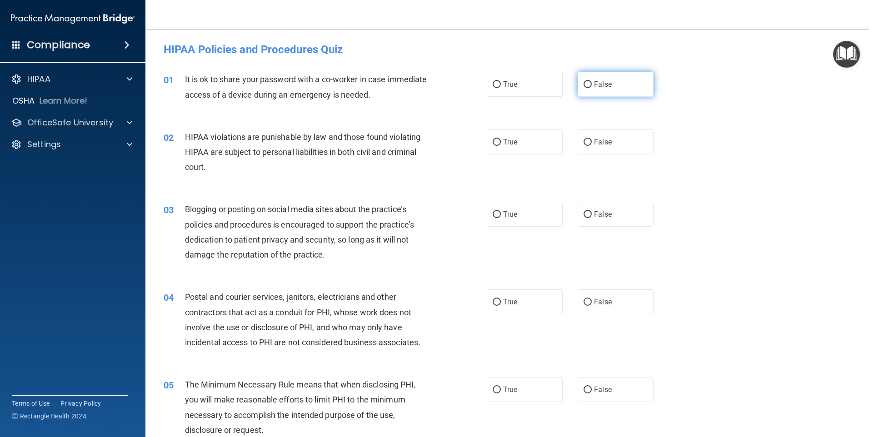
click at [610, 80] on label "False" at bounding box center [615, 84] width 76 height 25
click at [591, 81] on input "False" at bounding box center [587, 84] width 8 height 7
radio input "true"
click at [528, 148] on label "True" at bounding box center [524, 141] width 76 height 25
click at [501, 146] on input "True" at bounding box center [496, 142] width 8 height 7
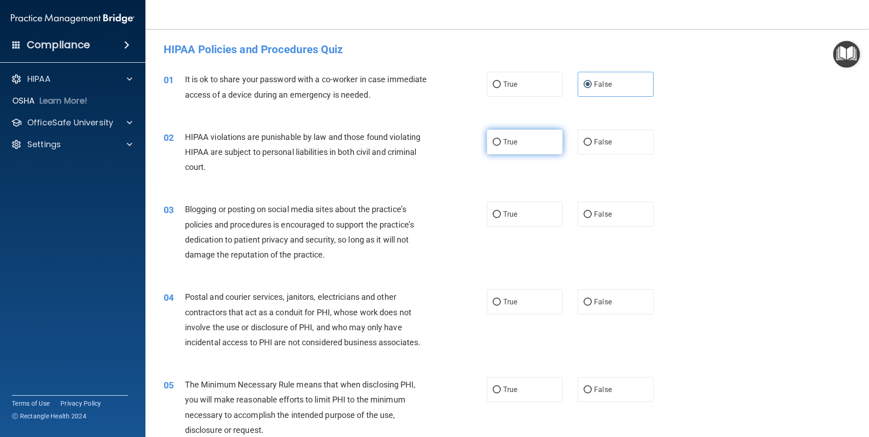
radio input "true"
click at [621, 224] on label "False" at bounding box center [615, 214] width 76 height 25
click at [591, 218] on input "False" at bounding box center [587, 214] width 8 height 7
radio input "true"
click at [531, 304] on label "True" at bounding box center [524, 301] width 76 height 25
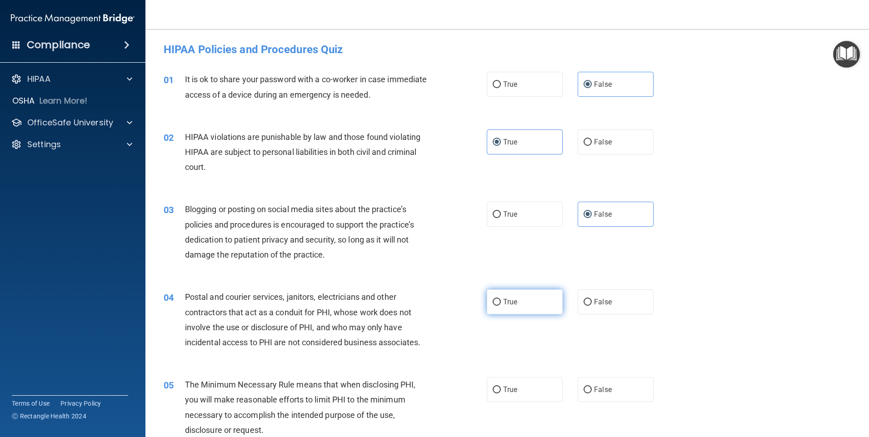
click at [501, 304] on input "True" at bounding box center [496, 302] width 8 height 7
radio input "true"
click at [529, 379] on label "True" at bounding box center [524, 389] width 76 height 25
click at [501, 387] on input "True" at bounding box center [496, 390] width 8 height 7
radio input "true"
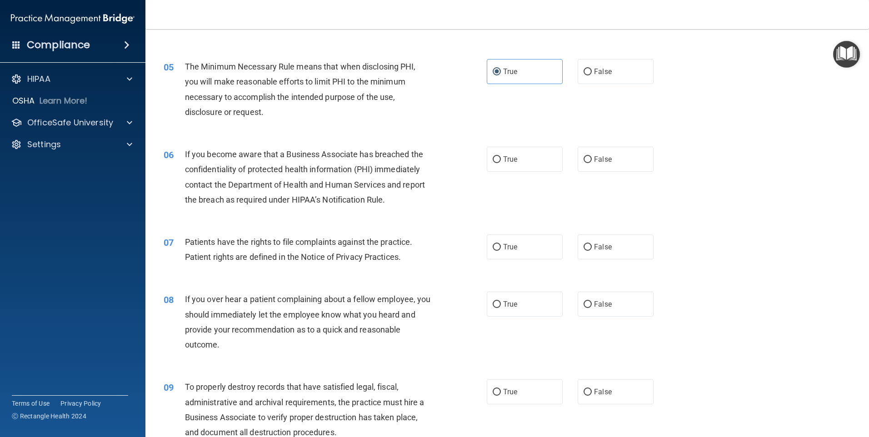
scroll to position [363, 0]
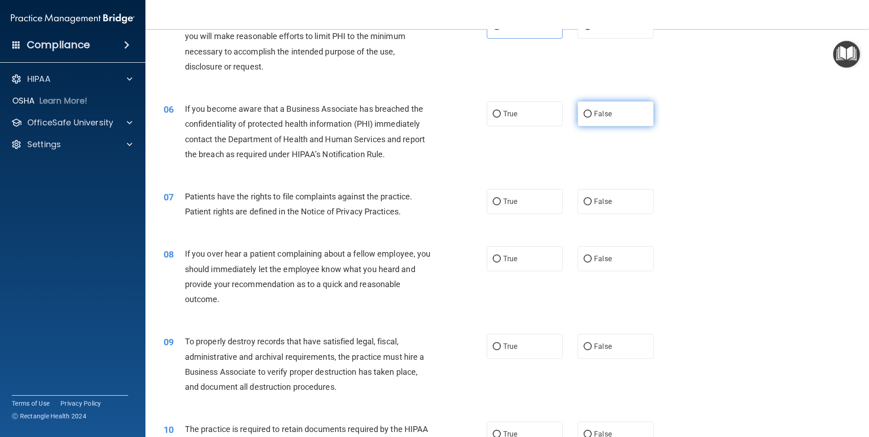
click at [615, 112] on label "False" at bounding box center [615, 113] width 76 height 25
click at [591, 112] on input "False" at bounding box center [587, 114] width 8 height 7
radio input "true"
click at [549, 213] on label "True" at bounding box center [524, 201] width 76 height 25
click at [501, 205] on input "True" at bounding box center [496, 202] width 8 height 7
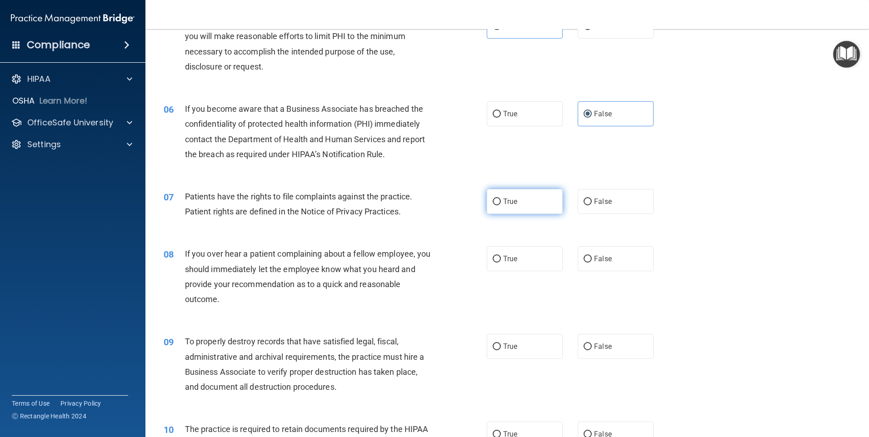
radio input "true"
click at [611, 250] on label "False" at bounding box center [615, 258] width 76 height 25
click at [591, 256] on input "False" at bounding box center [587, 259] width 8 height 7
radio input "true"
click at [627, 341] on label "False" at bounding box center [615, 346] width 76 height 25
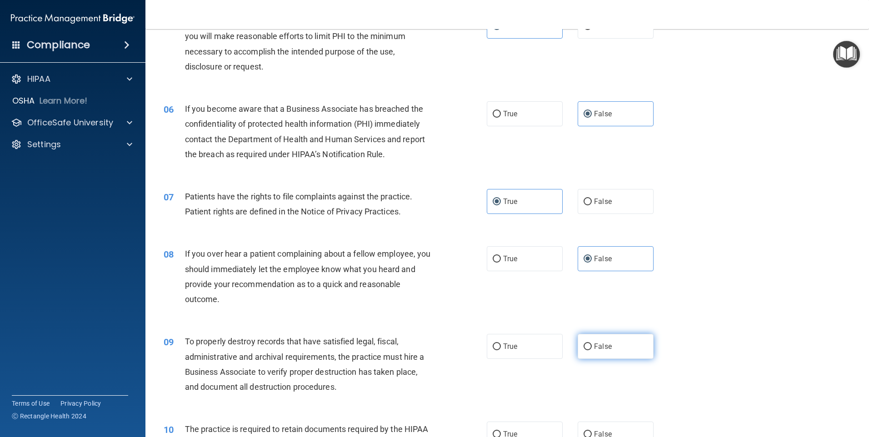
click at [591, 343] on input "False" at bounding box center [587, 346] width 8 height 7
radio input "true"
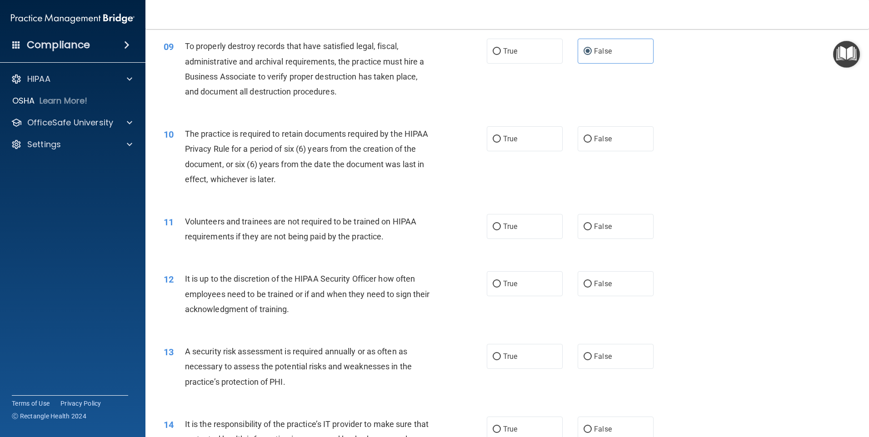
scroll to position [681, 0]
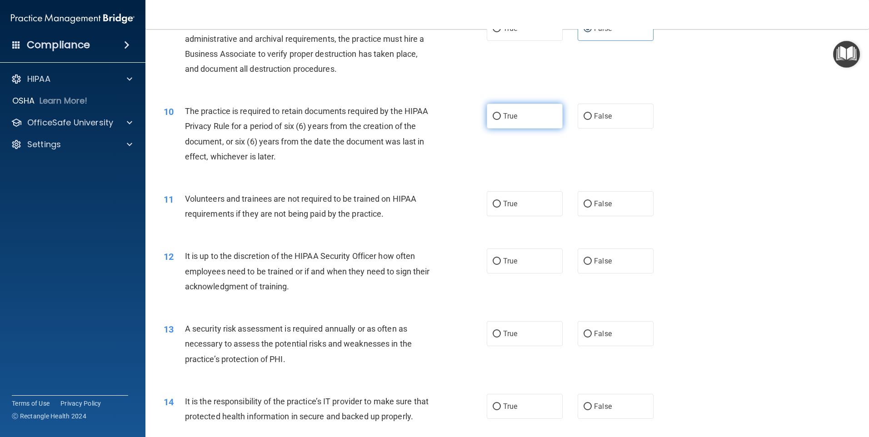
click at [513, 114] on span "True" at bounding box center [510, 116] width 14 height 9
click at [501, 114] on input "True" at bounding box center [496, 116] width 8 height 7
radio input "true"
click at [590, 212] on label "False" at bounding box center [615, 203] width 76 height 25
click at [590, 208] on input "False" at bounding box center [587, 204] width 8 height 7
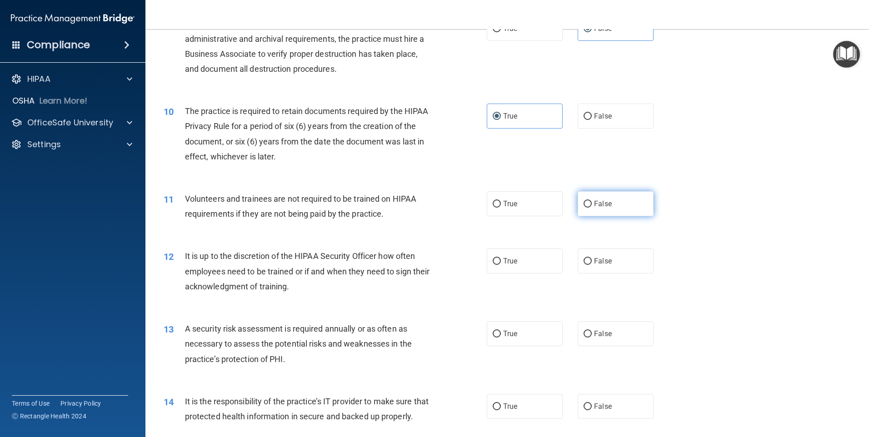
radio input "true"
click at [598, 256] on label "False" at bounding box center [615, 260] width 76 height 25
click at [591, 258] on input "False" at bounding box center [587, 261] width 8 height 7
radio input "true"
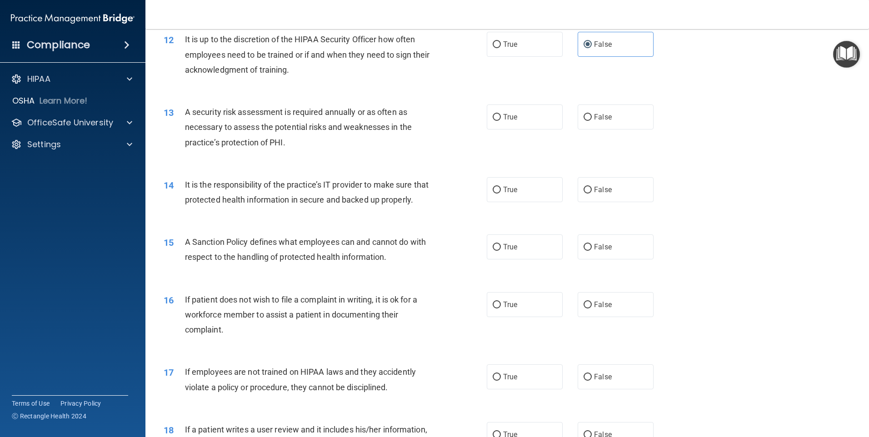
scroll to position [908, 0]
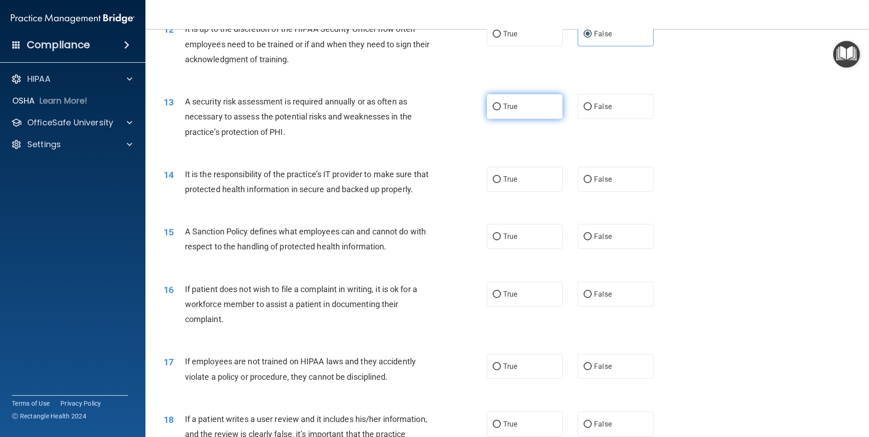
click at [511, 103] on span "True" at bounding box center [510, 106] width 14 height 9
click at [501, 104] on input "True" at bounding box center [496, 107] width 8 height 7
radio input "true"
click at [594, 181] on span "False" at bounding box center [603, 179] width 18 height 9
click at [591, 181] on input "False" at bounding box center [587, 179] width 8 height 7
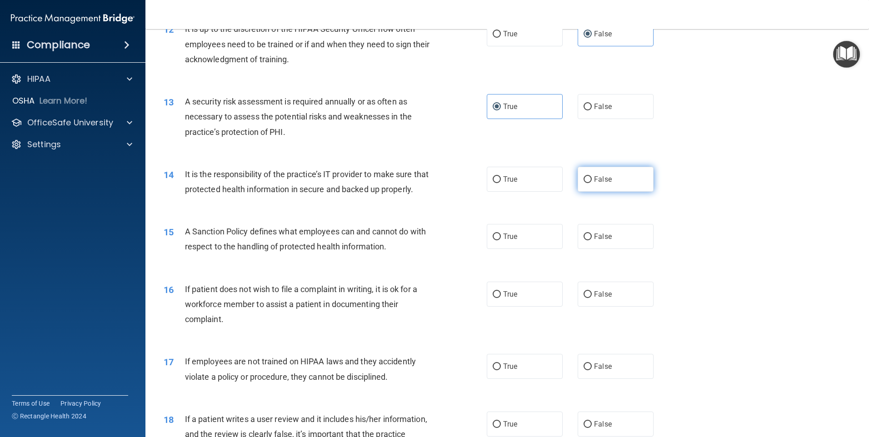
radio input "true"
click at [626, 249] on label "False" at bounding box center [615, 236] width 76 height 25
click at [591, 240] on input "False" at bounding box center [587, 236] width 8 height 7
radio input "true"
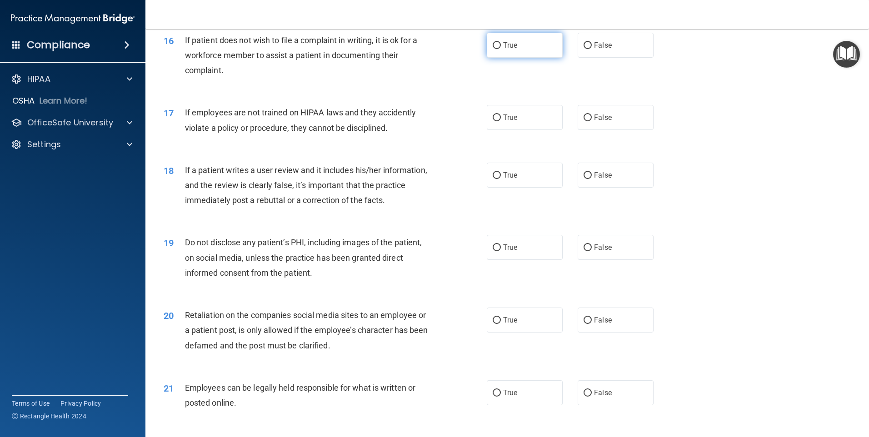
scroll to position [1136, 0]
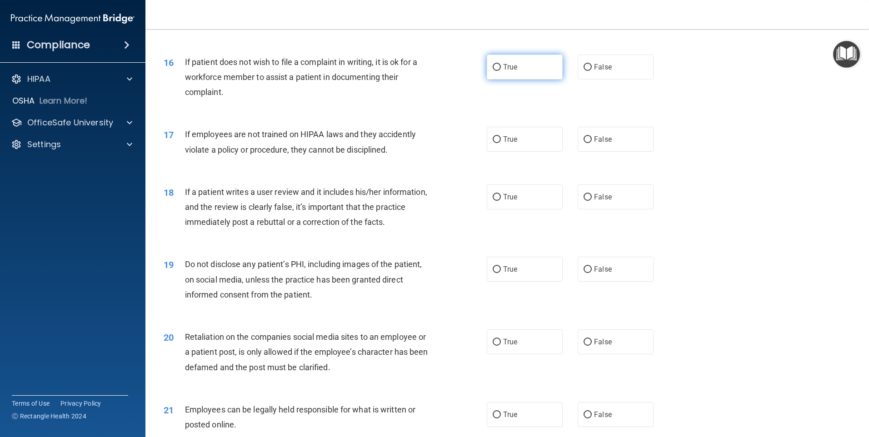
click at [515, 79] on label "True" at bounding box center [524, 67] width 76 height 25
click at [501, 71] on input "True" at bounding box center [496, 67] width 8 height 7
radio input "true"
click at [608, 168] on div "17 If employees are not trained on HIPAA laws and they accidently violate a pol…" at bounding box center [507, 143] width 700 height 57
click at [605, 144] on span "False" at bounding box center [603, 139] width 18 height 9
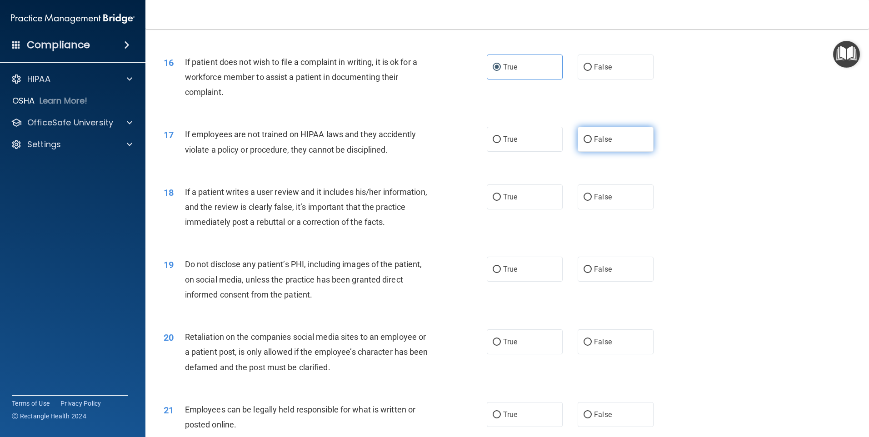
click at [591, 143] on input "False" at bounding box center [587, 139] width 8 height 7
radio input "true"
click at [595, 201] on span "False" at bounding box center [603, 197] width 18 height 9
click at [591, 201] on input "False" at bounding box center [587, 197] width 8 height 7
radio input "true"
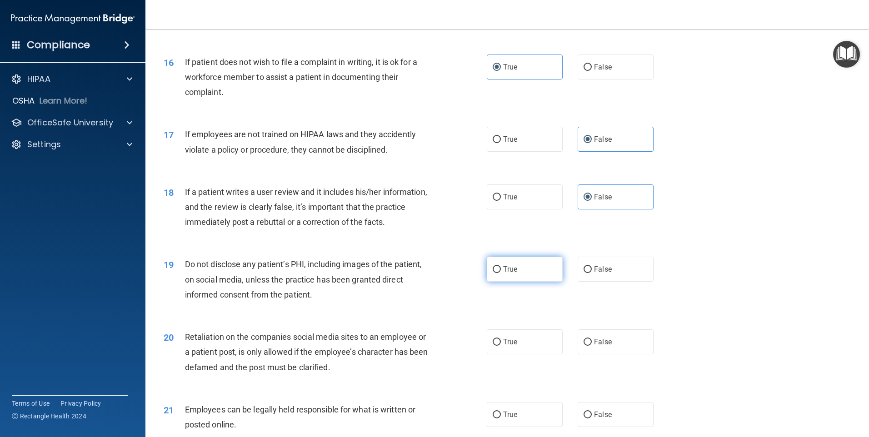
click at [533, 282] on label "True" at bounding box center [524, 269] width 76 height 25
click at [501, 273] on input "True" at bounding box center [496, 269] width 8 height 7
radio input "true"
click at [594, 346] on span "False" at bounding box center [603, 342] width 18 height 9
click at [591, 346] on input "False" at bounding box center [587, 342] width 8 height 7
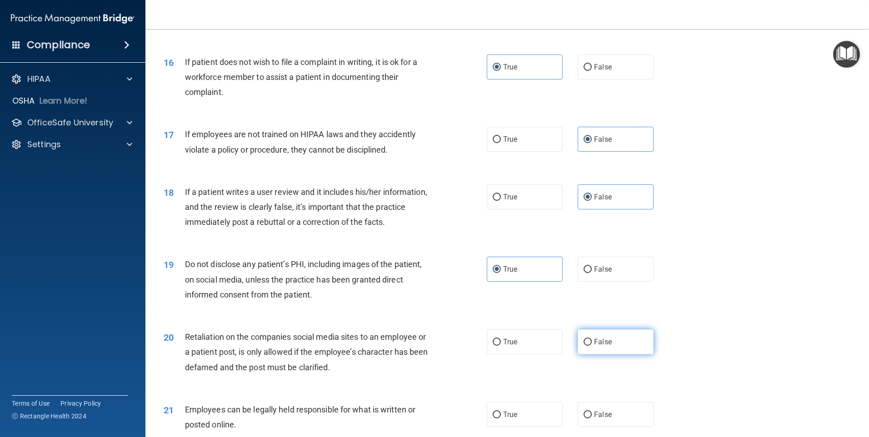
radio input "true"
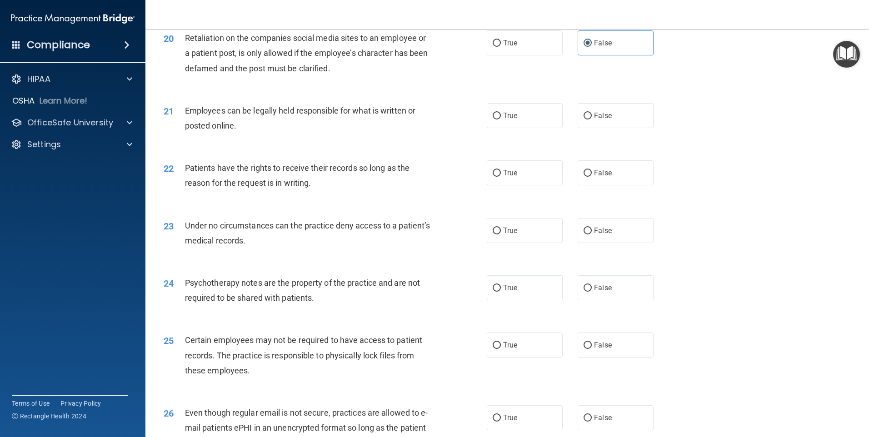
scroll to position [1454, 0]
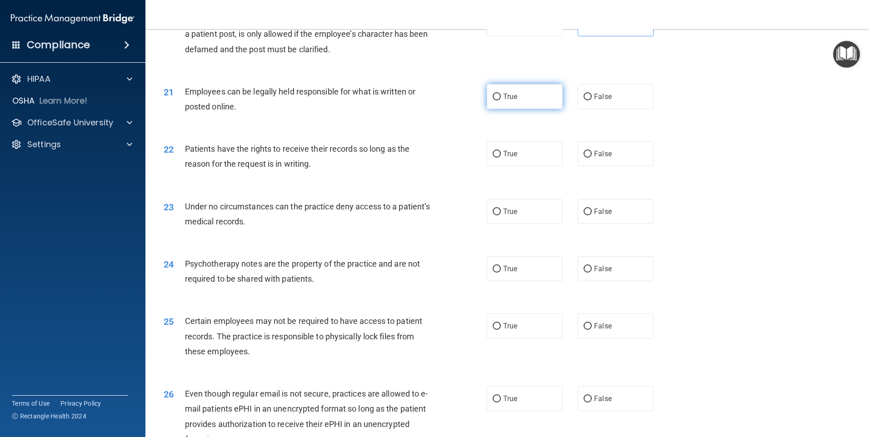
click at [534, 109] on label "True" at bounding box center [524, 96] width 76 height 25
click at [501, 100] on input "True" at bounding box center [496, 97] width 8 height 7
radio input "true"
click at [586, 166] on label "False" at bounding box center [615, 153] width 76 height 25
click at [586, 158] on input "False" at bounding box center [587, 154] width 8 height 7
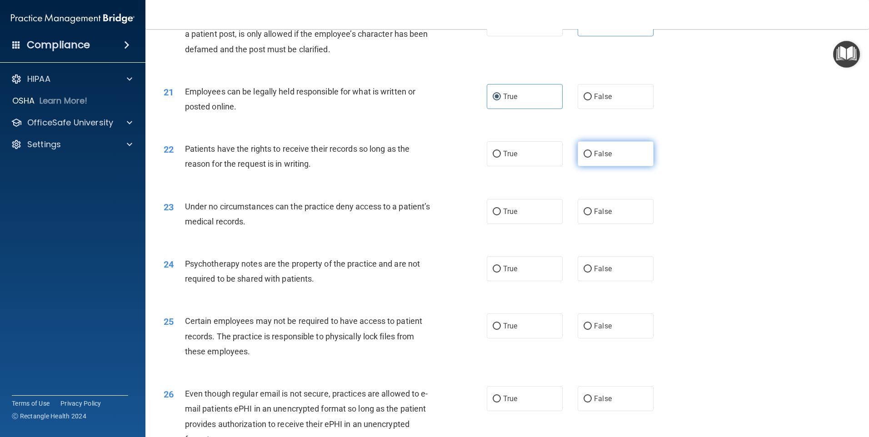
radio input "true"
click at [595, 216] on span "False" at bounding box center [603, 211] width 18 height 9
click at [591, 215] on input "False" at bounding box center [587, 211] width 8 height 7
radio input "true"
click at [536, 278] on label "True" at bounding box center [524, 268] width 76 height 25
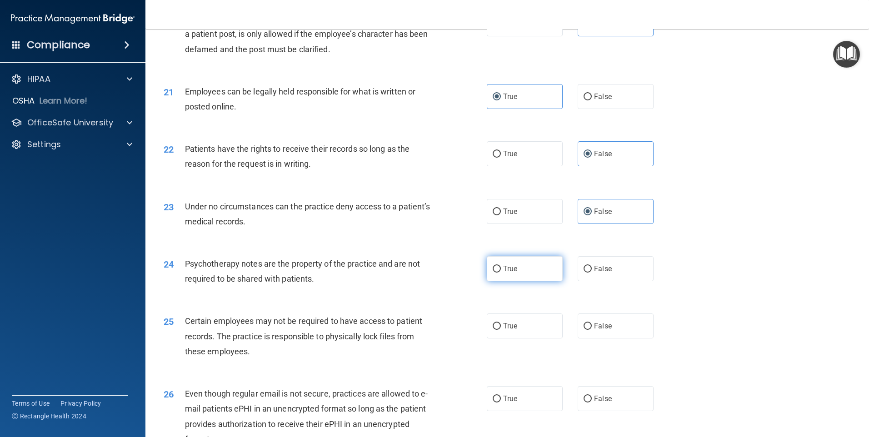
click at [501, 273] on input "True" at bounding box center [496, 269] width 8 height 7
radio input "true"
click at [521, 338] on label "True" at bounding box center [524, 325] width 76 height 25
click at [501, 330] on input "True" at bounding box center [496, 326] width 8 height 7
radio input "true"
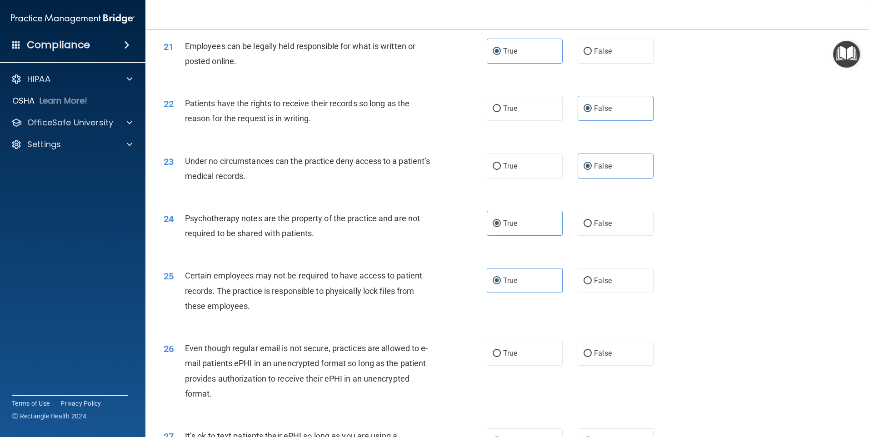
scroll to position [1544, 0]
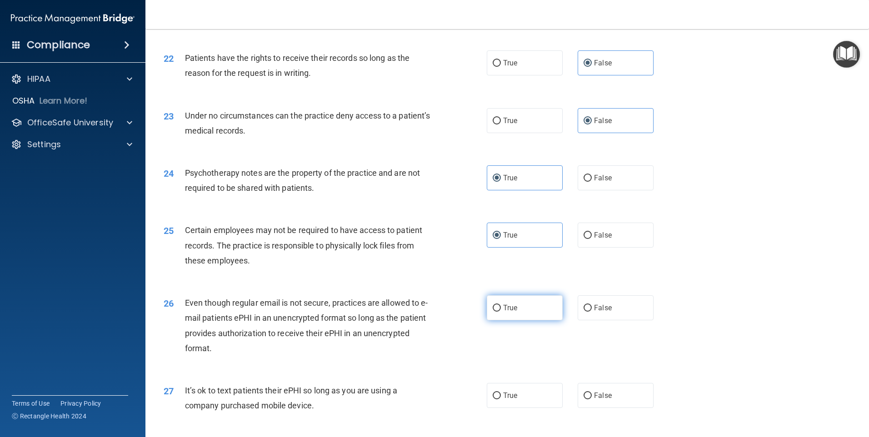
click at [524, 320] on label "True" at bounding box center [524, 307] width 76 height 25
click at [501, 312] on input "True" at bounding box center [496, 308] width 8 height 7
radio input "true"
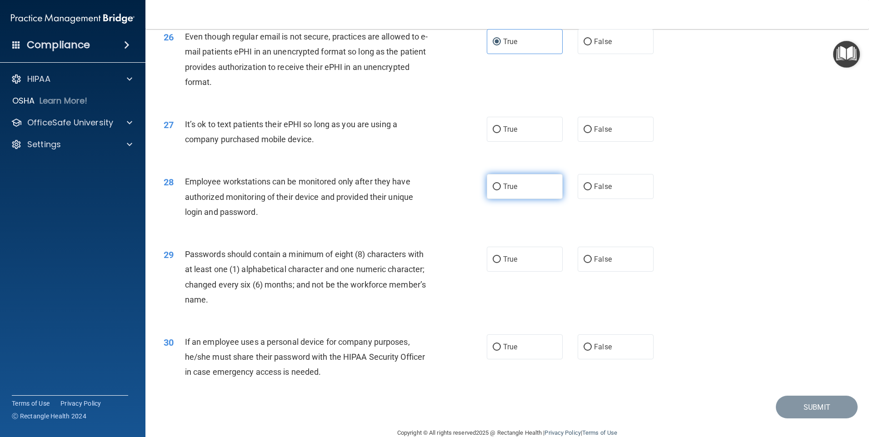
scroll to position [1817, 0]
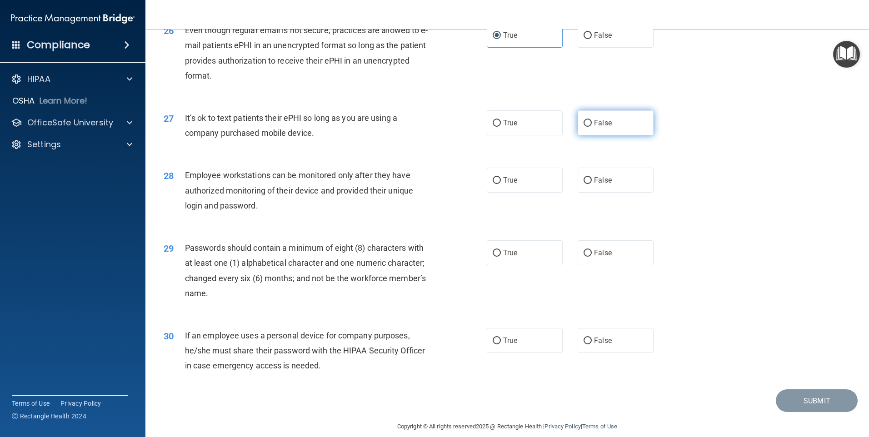
click at [607, 133] on label "False" at bounding box center [615, 122] width 76 height 25
click at [591, 127] on input "False" at bounding box center [587, 123] width 8 height 7
radio input "true"
click at [609, 193] on label "False" at bounding box center [615, 180] width 76 height 25
click at [591, 184] on input "False" at bounding box center [587, 180] width 8 height 7
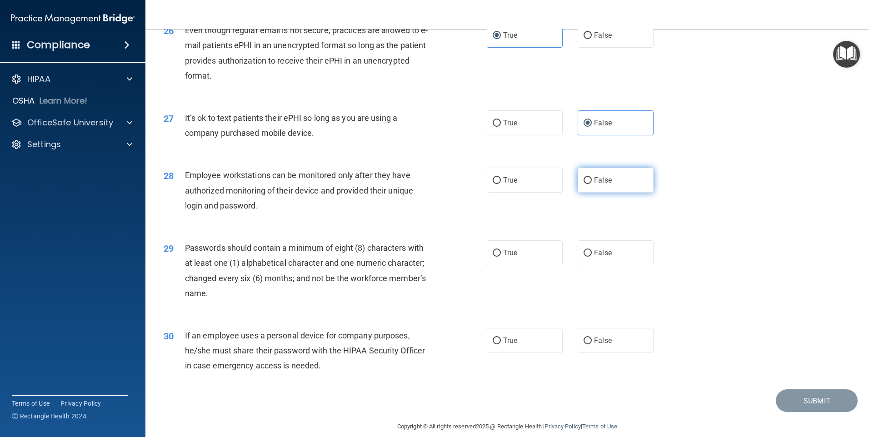
radio input "true"
click at [511, 257] on span "True" at bounding box center [510, 252] width 14 height 9
click at [501, 257] on input "True" at bounding box center [496, 253] width 8 height 7
radio input "true"
click at [610, 350] on label "False" at bounding box center [615, 340] width 76 height 25
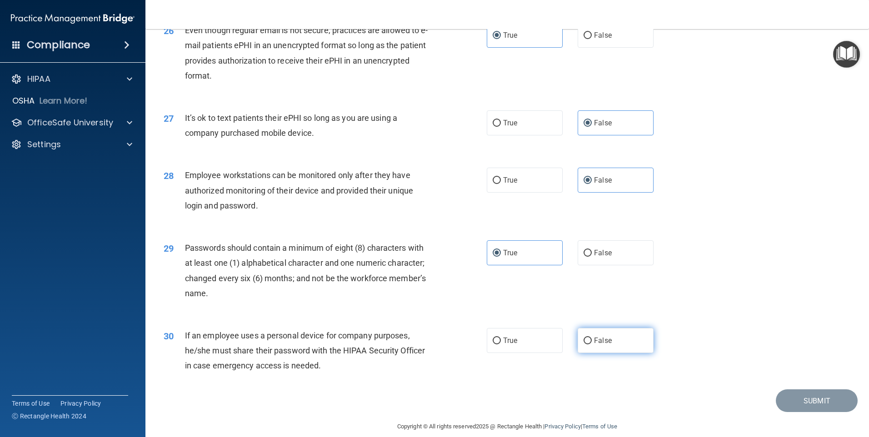
click at [591, 344] on input "False" at bounding box center [587, 341] width 8 height 7
radio input "true"
click at [782, 412] on button "Submit" at bounding box center [816, 400] width 82 height 23
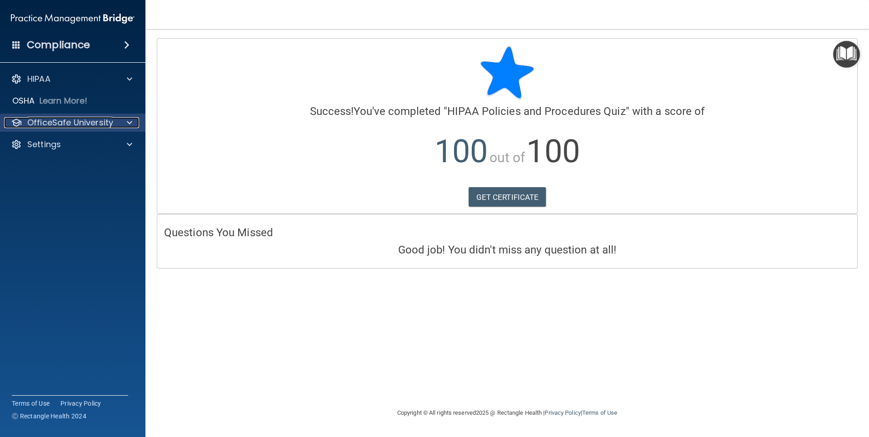
click at [123, 122] on div at bounding box center [128, 122] width 23 height 11
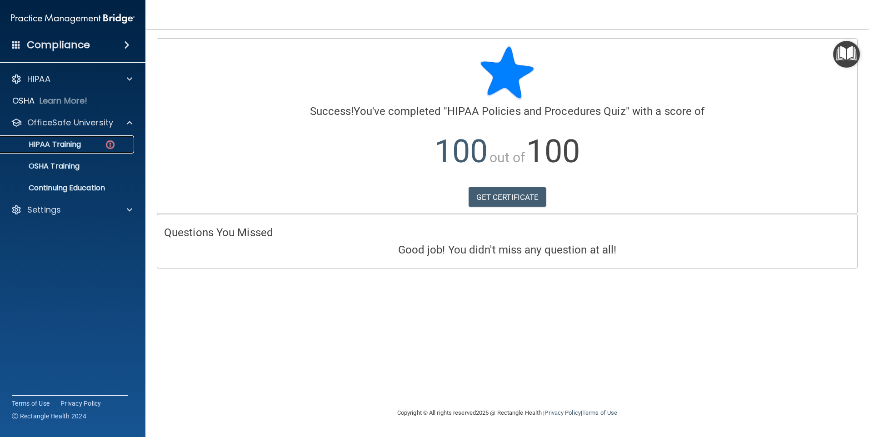
click at [97, 147] on div "HIPAA Training" at bounding box center [68, 144] width 124 height 9
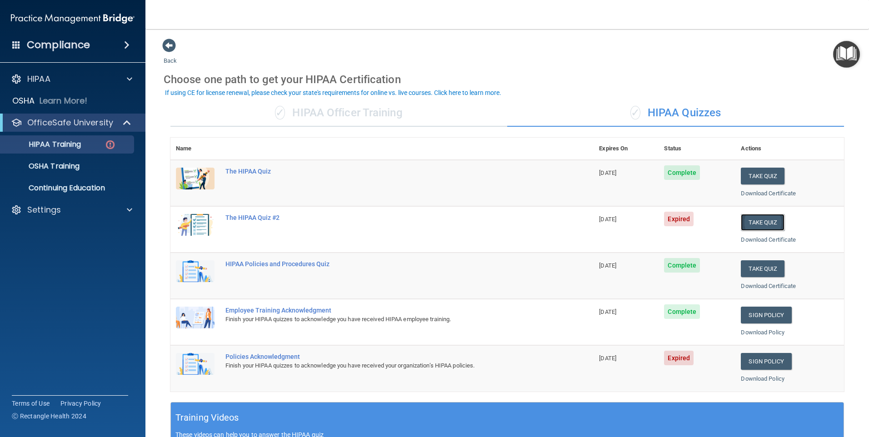
click at [763, 223] on button "Take Quiz" at bounding box center [762, 222] width 44 height 17
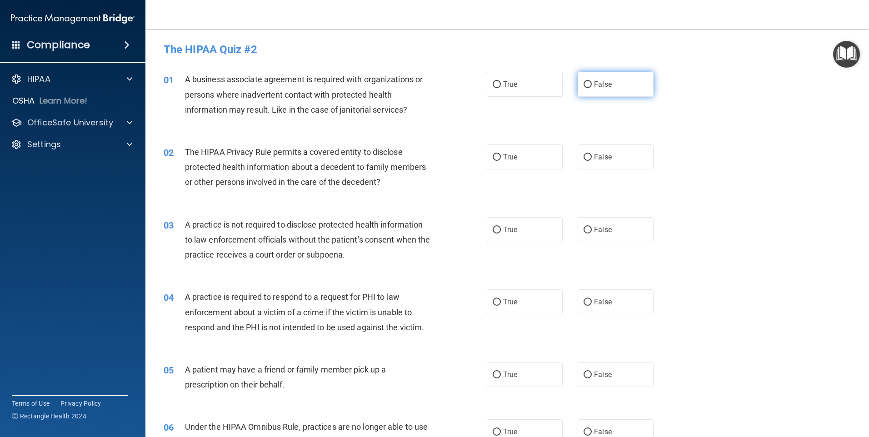
click at [636, 88] on label "False" at bounding box center [615, 84] width 76 height 25
click at [591, 88] on input "False" at bounding box center [587, 84] width 8 height 7
radio input "true"
click at [532, 157] on label "True" at bounding box center [524, 156] width 76 height 25
click at [501, 157] on input "True" at bounding box center [496, 157] width 8 height 7
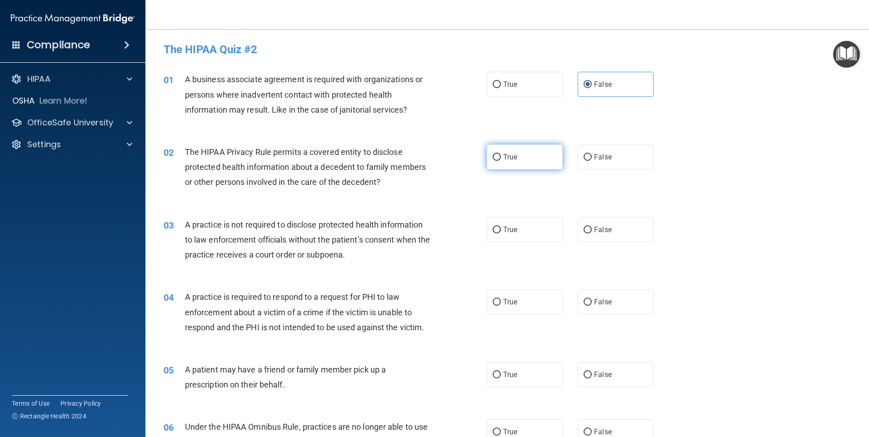
radio input "true"
click at [608, 226] on label "False" at bounding box center [615, 229] width 76 height 25
click at [591, 227] on input "False" at bounding box center [587, 230] width 8 height 7
radio input "true"
click at [512, 304] on span "True" at bounding box center [510, 302] width 14 height 9
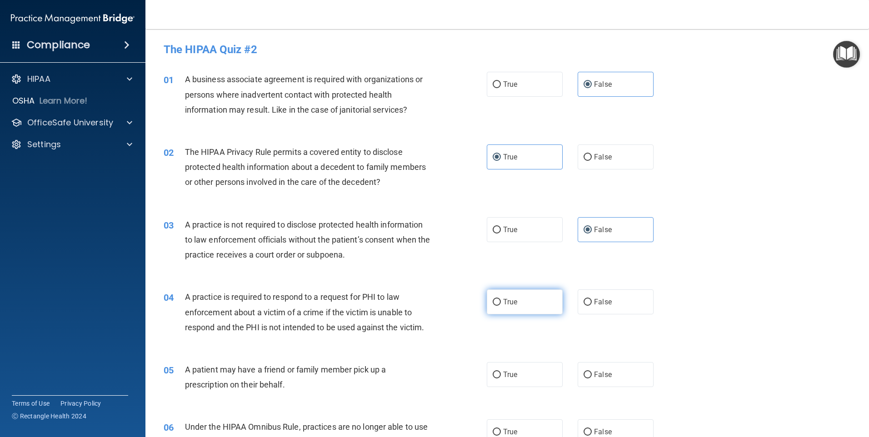
click at [501, 304] on input "True" at bounding box center [496, 302] width 8 height 7
radio input "true"
click at [518, 379] on label "True" at bounding box center [524, 374] width 76 height 25
click at [501, 378] on input "True" at bounding box center [496, 375] width 8 height 7
radio input "true"
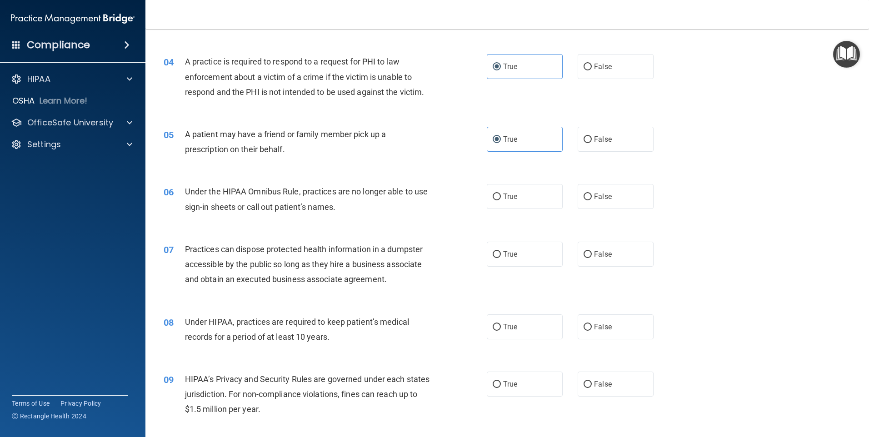
scroll to position [318, 0]
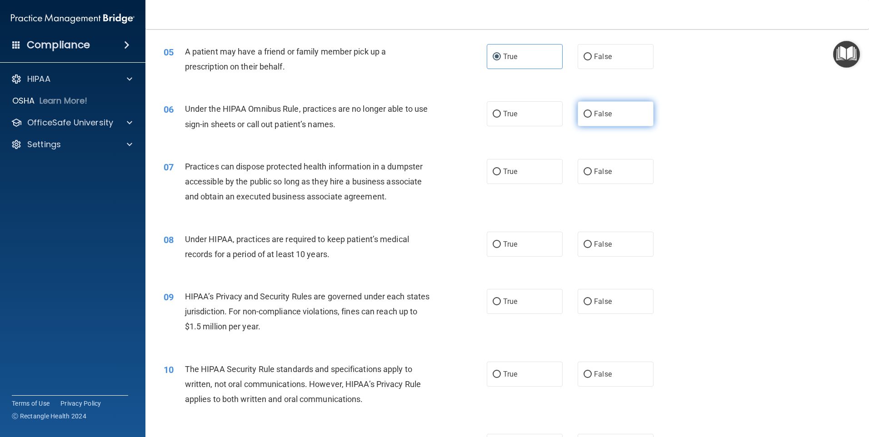
click at [618, 114] on label "False" at bounding box center [615, 113] width 76 height 25
click at [591, 114] on input "False" at bounding box center [587, 114] width 8 height 7
radio input "true"
click at [629, 187] on div "07 Practices can dispose protected health information in a dumpster accessible …" at bounding box center [507, 184] width 700 height 73
click at [629, 175] on label "False" at bounding box center [615, 171] width 76 height 25
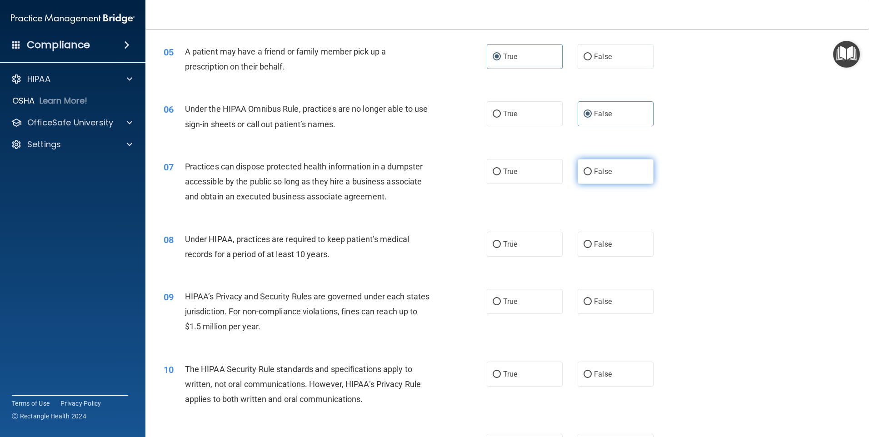
click at [591, 175] on input "False" at bounding box center [587, 172] width 8 height 7
radio input "true"
click at [630, 251] on label "False" at bounding box center [615, 244] width 76 height 25
click at [591, 248] on input "False" at bounding box center [587, 244] width 8 height 7
radio input "true"
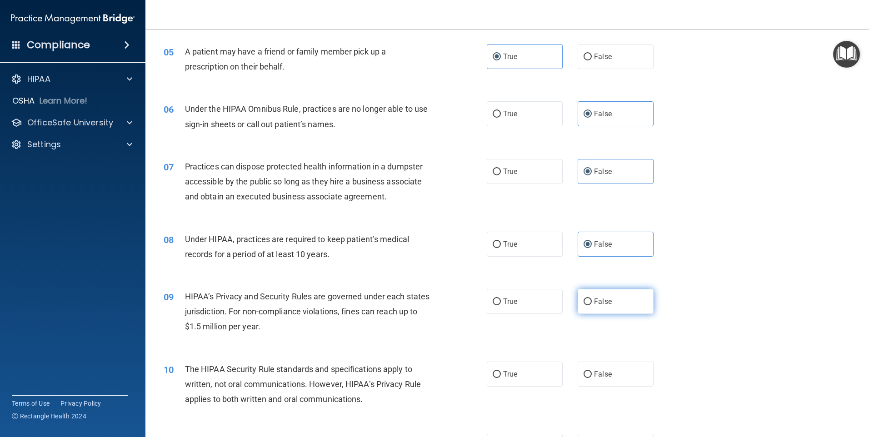
click at [624, 305] on label "False" at bounding box center [615, 301] width 76 height 25
click at [591, 305] on input "False" at bounding box center [587, 301] width 8 height 7
radio input "true"
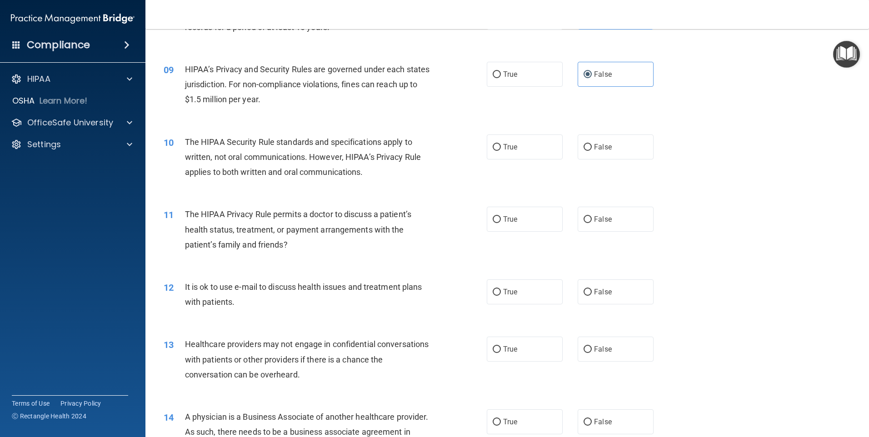
scroll to position [591, 0]
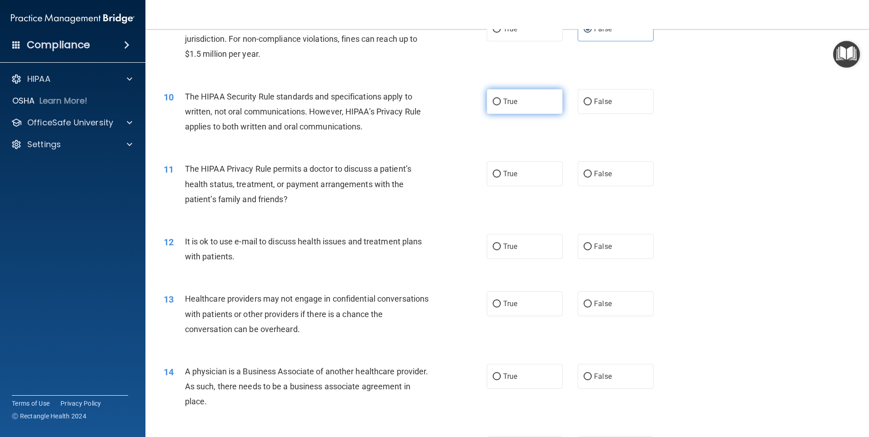
click at [548, 106] on label "True" at bounding box center [524, 101] width 76 height 25
click at [501, 105] on input "True" at bounding box center [496, 102] width 8 height 7
radio input "true"
click at [551, 164] on label "True" at bounding box center [524, 173] width 76 height 25
click at [501, 171] on input "True" at bounding box center [496, 174] width 8 height 7
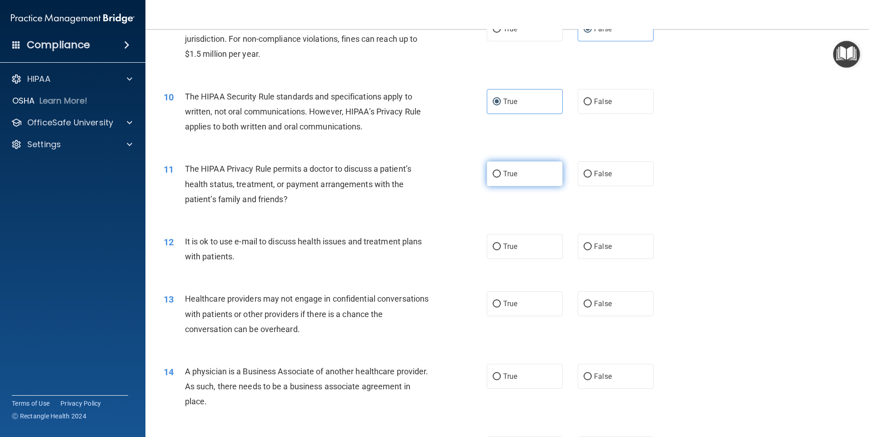
radio input "true"
click at [546, 254] on label "True" at bounding box center [524, 246] width 76 height 25
click at [501, 250] on input "True" at bounding box center [496, 246] width 8 height 7
radio input "true"
click at [594, 301] on span "False" at bounding box center [603, 303] width 18 height 9
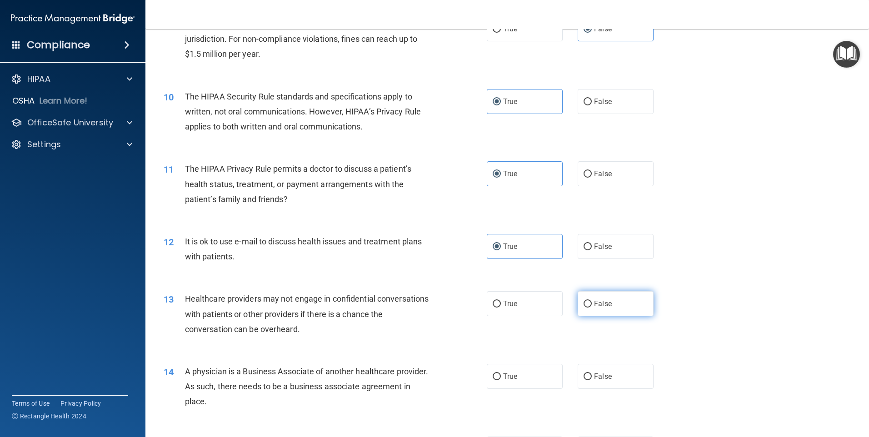
click at [591, 301] on input "False" at bounding box center [587, 304] width 8 height 7
radio input "true"
click at [598, 372] on span "False" at bounding box center [603, 376] width 18 height 9
click at [591, 373] on input "False" at bounding box center [587, 376] width 8 height 7
radio input "true"
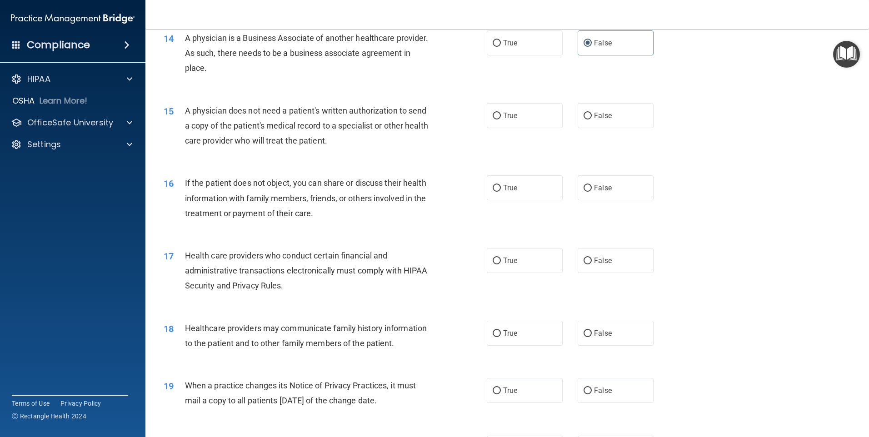
scroll to position [908, 0]
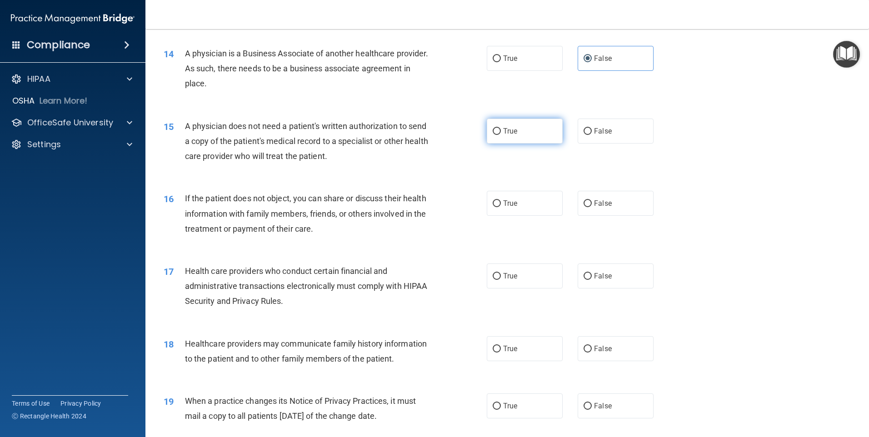
click at [537, 130] on label "True" at bounding box center [524, 131] width 76 height 25
click at [501, 130] on input "True" at bounding box center [496, 131] width 8 height 7
radio input "true"
click at [550, 203] on label "True" at bounding box center [524, 203] width 76 height 25
click at [501, 203] on input "True" at bounding box center [496, 203] width 8 height 7
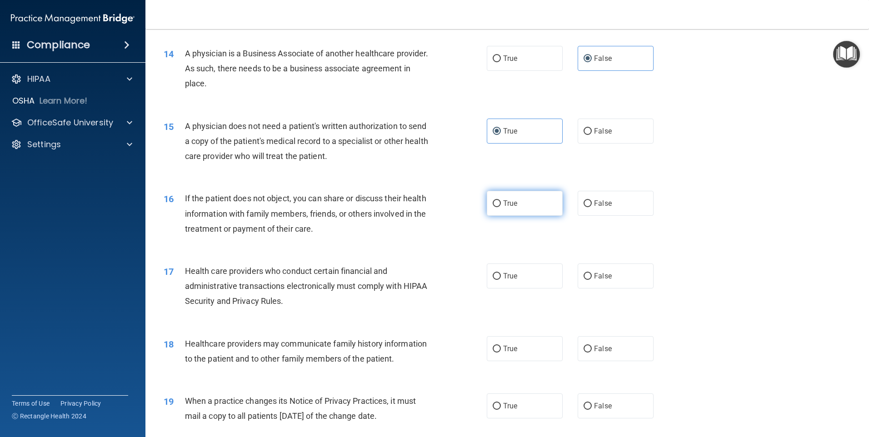
radio input "true"
click at [512, 288] on label "True" at bounding box center [524, 275] width 76 height 25
click at [501, 280] on input "True" at bounding box center [496, 276] width 8 height 7
radio input "true"
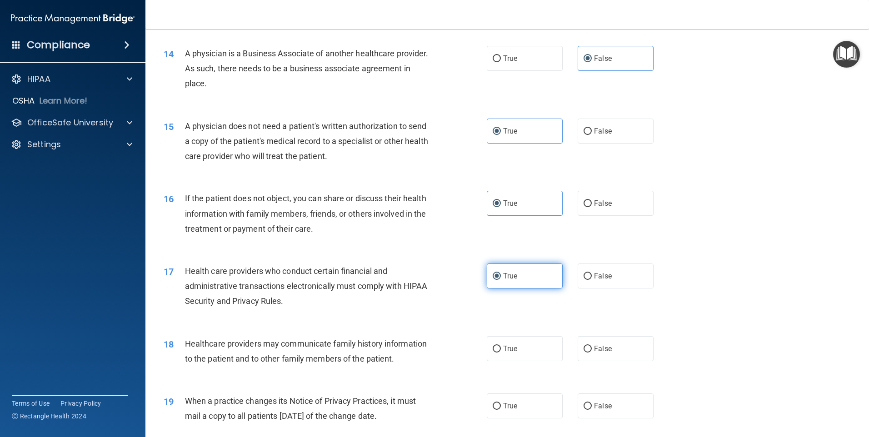
click at [509, 280] on span "True" at bounding box center [510, 276] width 14 height 9
click at [501, 280] on input "True" at bounding box center [496, 276] width 8 height 7
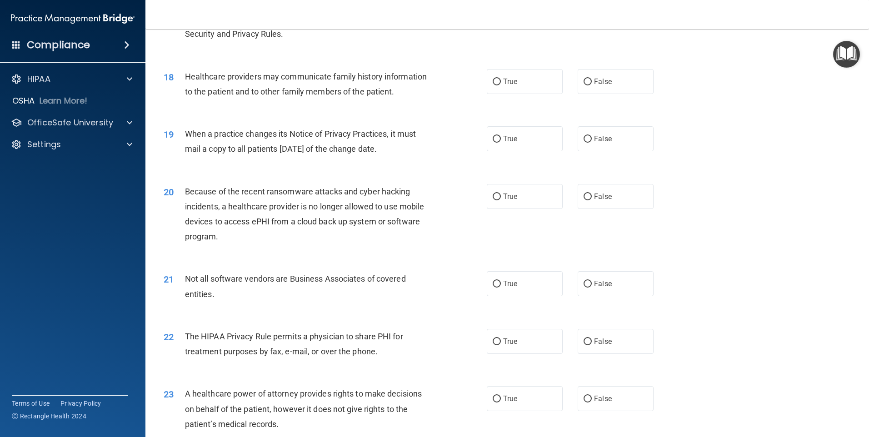
scroll to position [1181, 0]
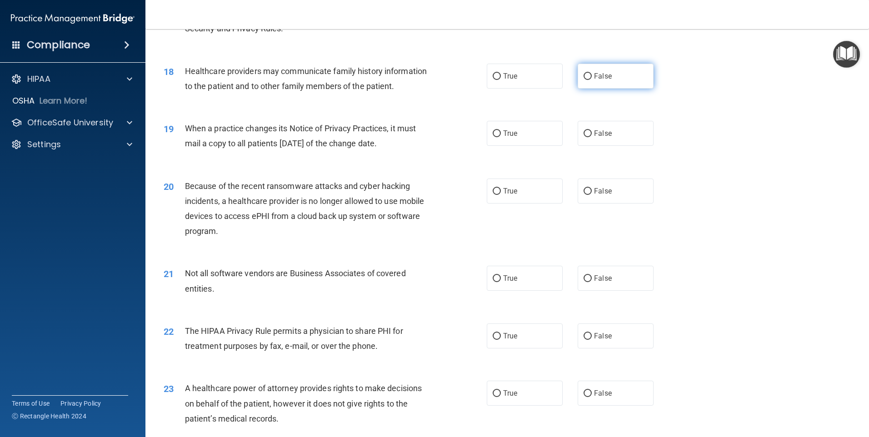
click at [611, 88] on label "False" at bounding box center [615, 76] width 76 height 25
click at [591, 80] on input "False" at bounding box center [587, 76] width 8 height 7
radio input "true"
click at [613, 138] on label "False" at bounding box center [615, 133] width 76 height 25
click at [591, 137] on input "False" at bounding box center [587, 133] width 8 height 7
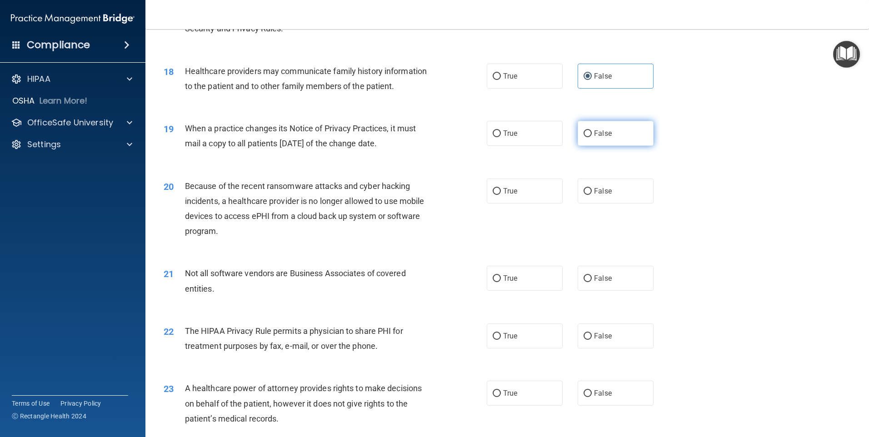
radio input "true"
click at [614, 194] on label "False" at bounding box center [615, 191] width 76 height 25
click at [591, 194] on input "False" at bounding box center [587, 191] width 8 height 7
radio input "true"
click at [536, 286] on label "True" at bounding box center [524, 278] width 76 height 25
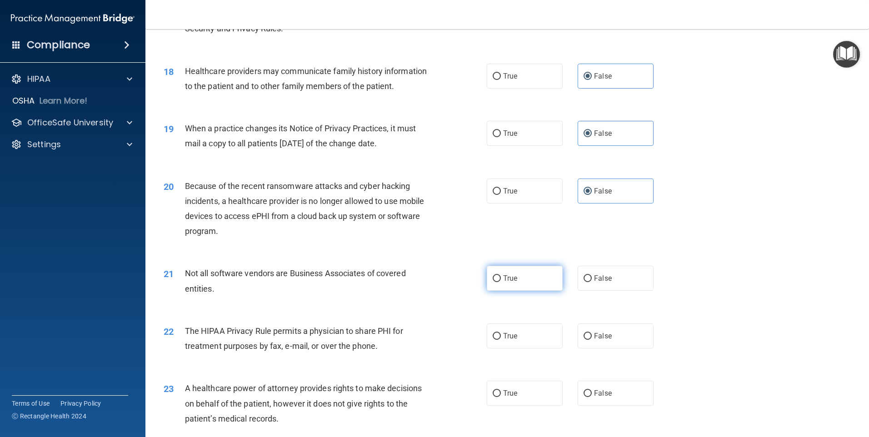
click at [501, 282] on input "True" at bounding box center [496, 278] width 8 height 7
radio input "true"
click at [539, 327] on label "True" at bounding box center [524, 335] width 76 height 25
click at [501, 333] on input "True" at bounding box center [496, 336] width 8 height 7
radio input "true"
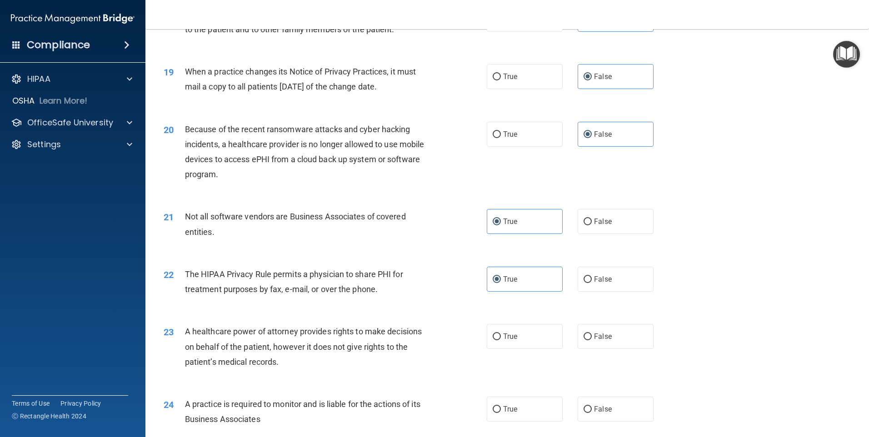
scroll to position [1317, 0]
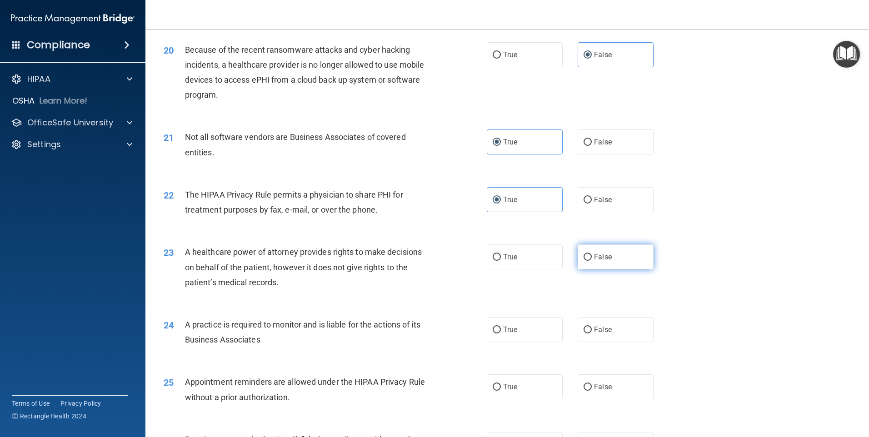
click at [606, 254] on span "False" at bounding box center [603, 257] width 18 height 9
click at [591, 254] on input "False" at bounding box center [587, 257] width 8 height 7
radio input "true"
click at [605, 323] on label "False" at bounding box center [615, 329] width 76 height 25
click at [591, 327] on input "False" at bounding box center [587, 330] width 8 height 7
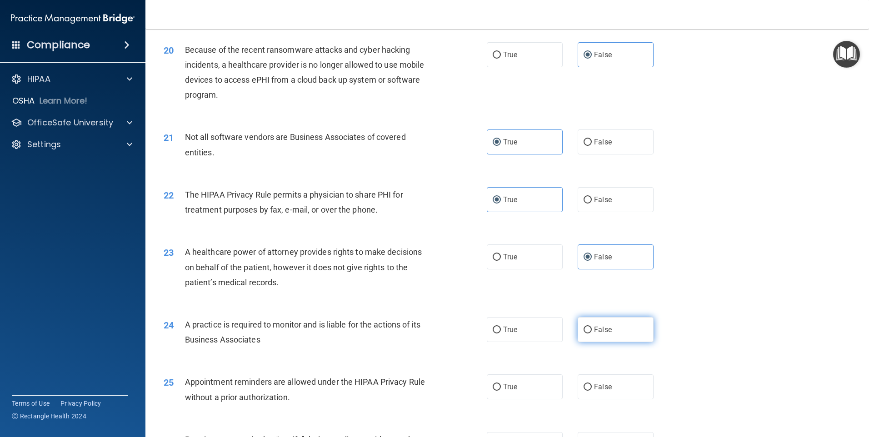
radio input "true"
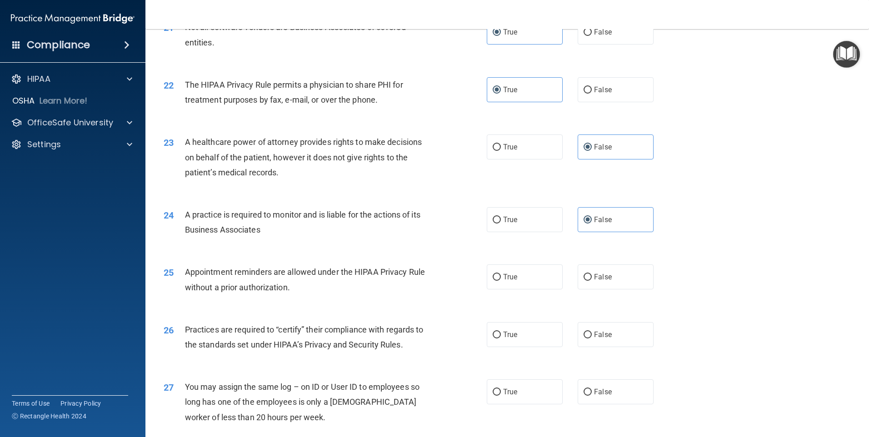
scroll to position [1454, 0]
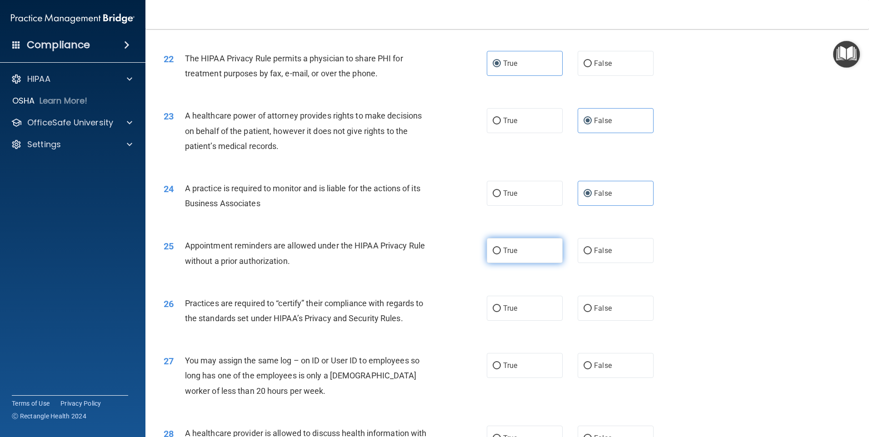
click at [536, 256] on label "True" at bounding box center [524, 250] width 76 height 25
click at [501, 254] on input "True" at bounding box center [496, 251] width 8 height 7
radio input "true"
click at [604, 313] on label "False" at bounding box center [615, 308] width 76 height 25
click at [591, 312] on input "False" at bounding box center [587, 308] width 8 height 7
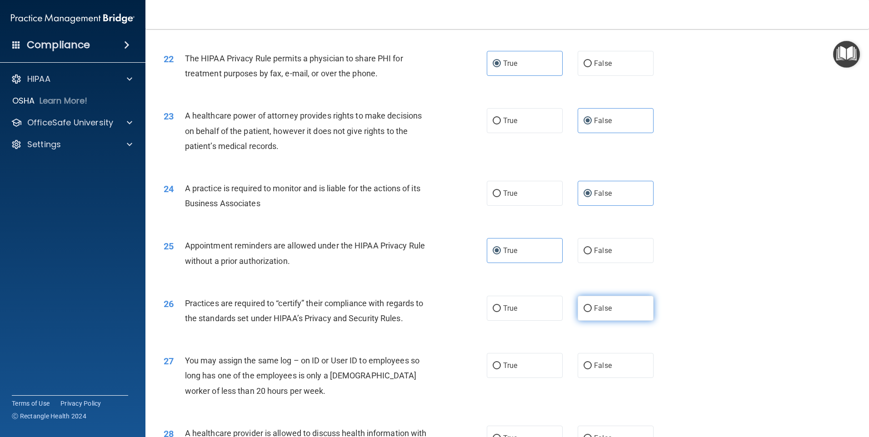
radio input "true"
click at [597, 359] on label "False" at bounding box center [615, 365] width 76 height 25
click at [591, 362] on input "False" at bounding box center [587, 365] width 8 height 7
radio input "true"
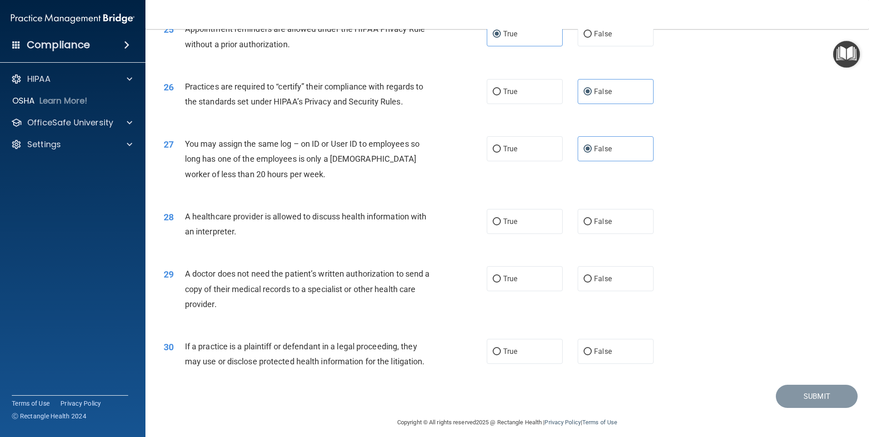
scroll to position [1678, 0]
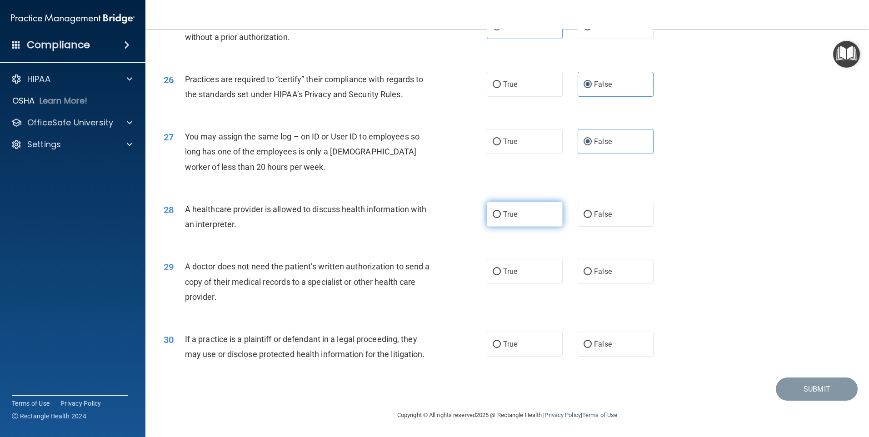
click at [547, 223] on label "True" at bounding box center [524, 214] width 76 height 25
click at [501, 218] on input "True" at bounding box center [496, 214] width 8 height 7
radio input "true"
click at [519, 277] on label "True" at bounding box center [524, 271] width 76 height 25
click at [501, 275] on input "True" at bounding box center [496, 271] width 8 height 7
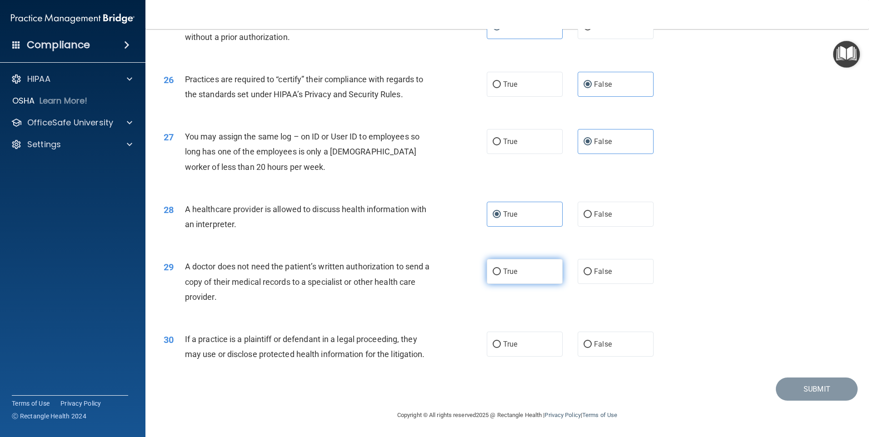
radio input "true"
click at [528, 341] on label "True" at bounding box center [524, 344] width 76 height 25
click at [501, 341] on input "True" at bounding box center [496, 344] width 8 height 7
radio input "true"
click at [818, 390] on button "Submit" at bounding box center [816, 388] width 82 height 23
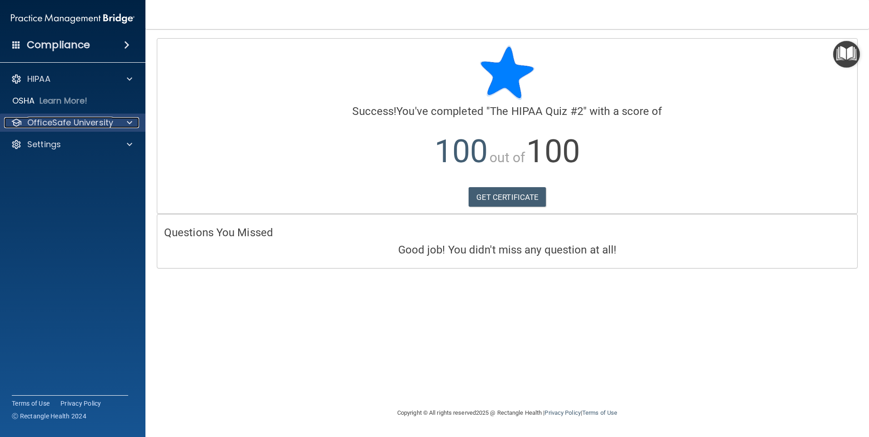
click at [71, 123] on p "OfficeSafe University" at bounding box center [70, 122] width 86 height 11
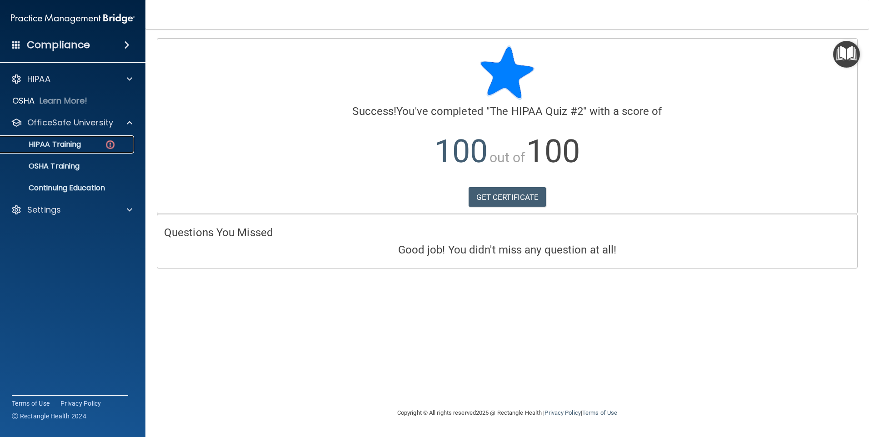
click at [86, 143] on div "HIPAA Training" at bounding box center [68, 144] width 124 height 9
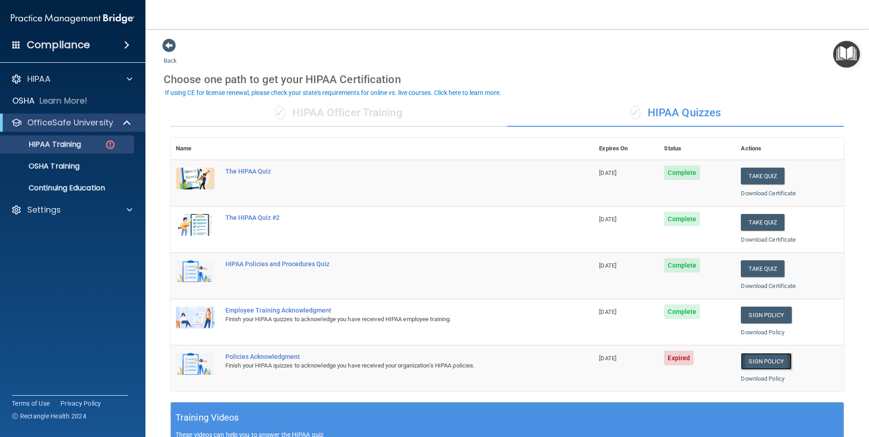
click at [749, 361] on link "Sign Policy" at bounding box center [765, 361] width 50 height 17
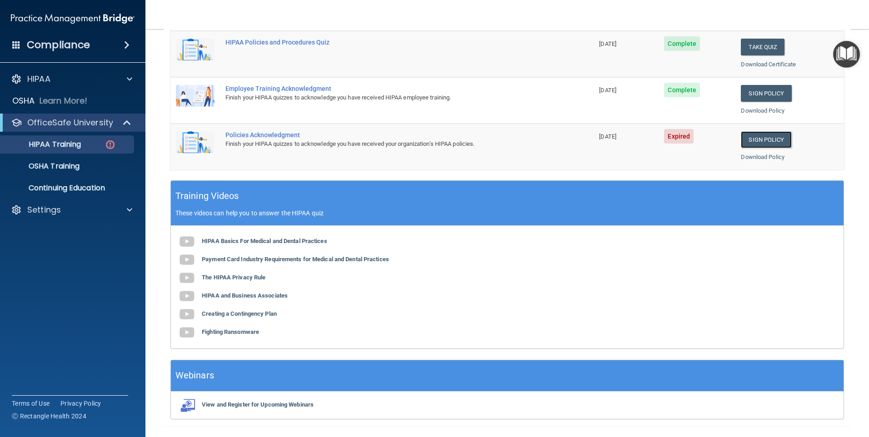
scroll to position [247, 0]
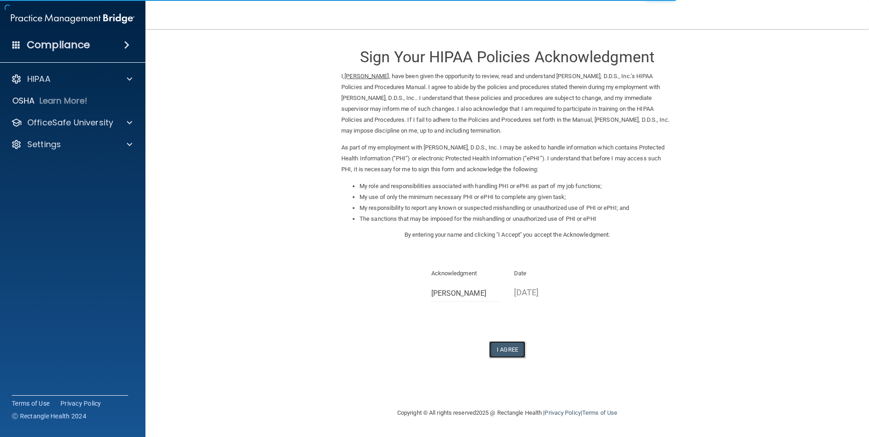
click at [518, 349] on button "I Agree" at bounding box center [507, 349] width 36 height 17
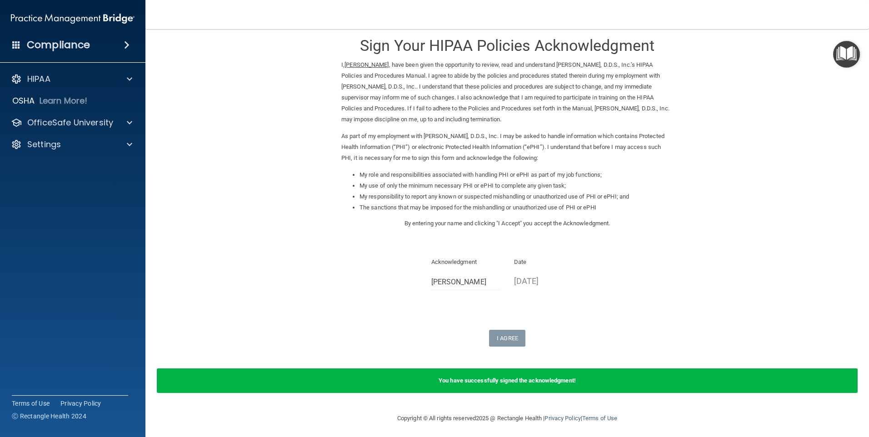
scroll to position [15, 0]
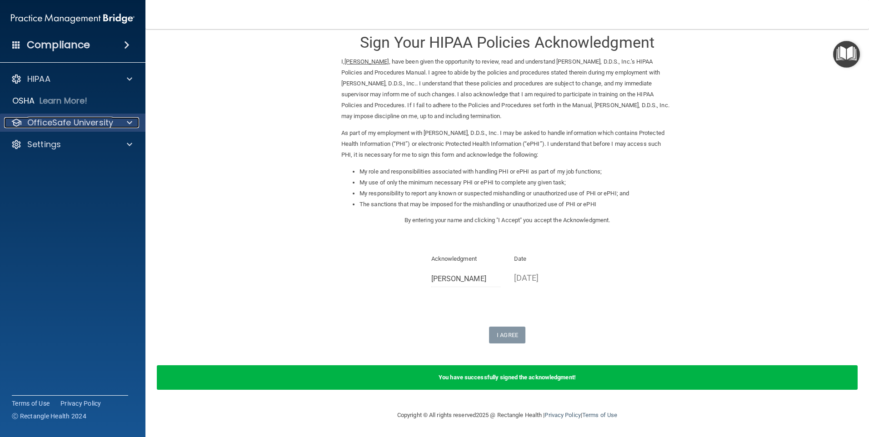
click at [117, 125] on div at bounding box center [128, 122] width 23 height 11
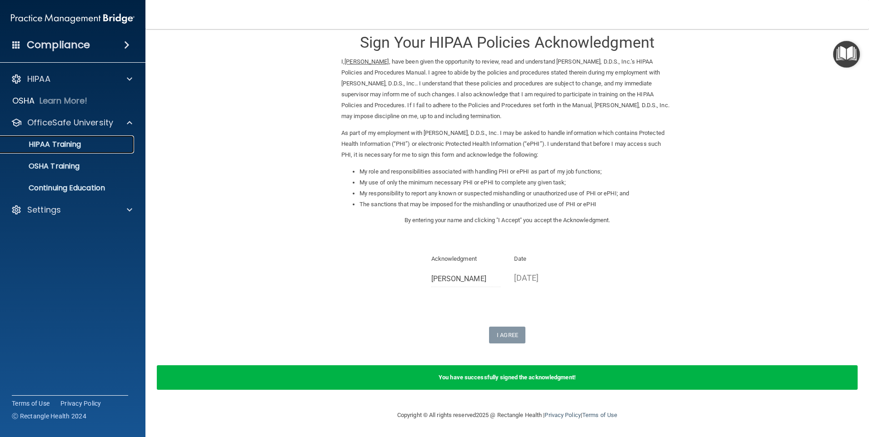
click at [119, 142] on div "HIPAA Training" at bounding box center [68, 144] width 124 height 9
